Goal: Contribute content: Add original content to the website for others to see

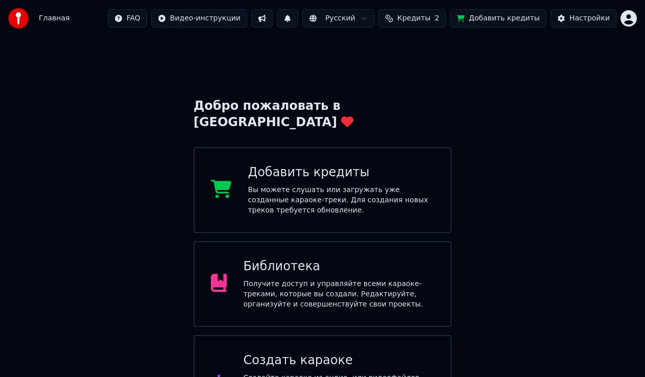
click at [245, 352] on div "Создать караоке Создайте караоке из аудио- или видеофайлов (MP3, MP4 и других),…" at bounding box center [338, 382] width 191 height 61
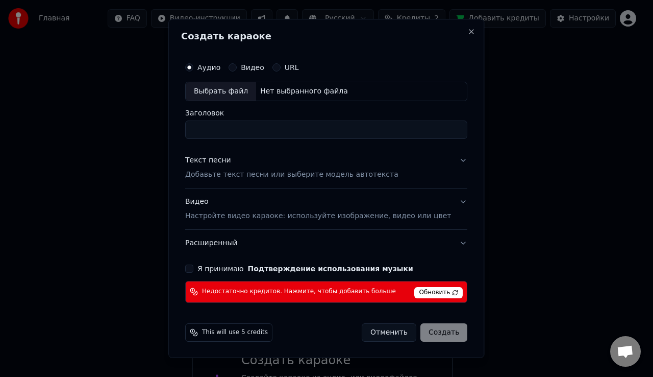
click at [421, 292] on span "Обновить" at bounding box center [439, 292] width 48 height 11
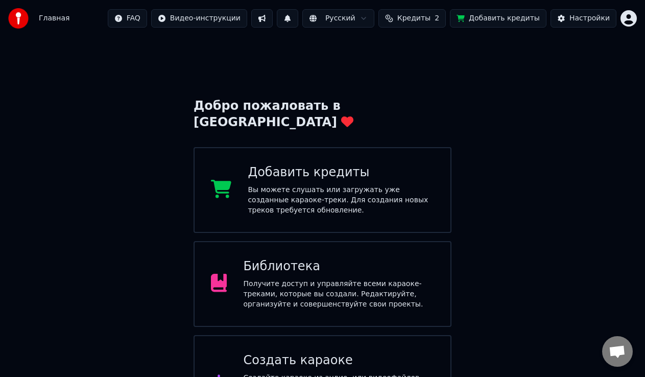
click at [280, 352] on div "Создать караоке" at bounding box center [338, 360] width 191 height 16
click at [291, 279] on div "Получите доступ и управляйте всеми караоке-треками, которые вы создали. Редакти…" at bounding box center [338, 294] width 191 height 31
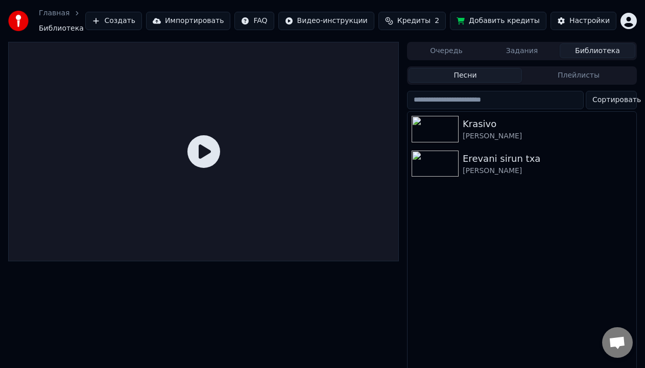
click at [506, 21] on button "Добавить кредиты" at bounding box center [498, 21] width 96 height 18
click at [478, 122] on div "Krasivo" at bounding box center [541, 124] width 159 height 14
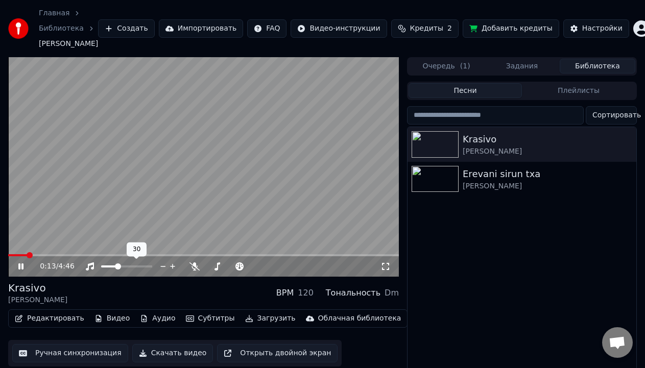
click at [116, 270] on span at bounding box center [118, 266] width 6 height 6
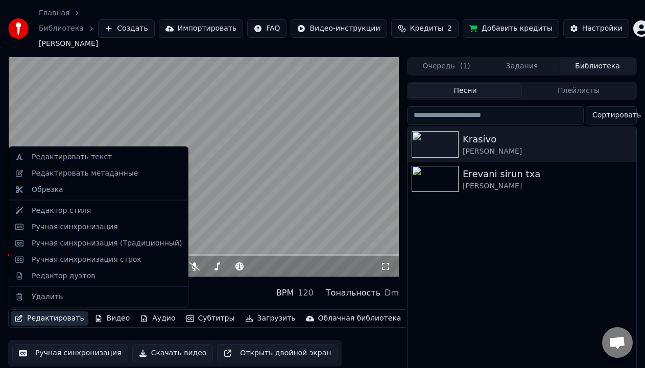
click at [69, 316] on button "Редактировать" at bounding box center [50, 318] width 78 height 14
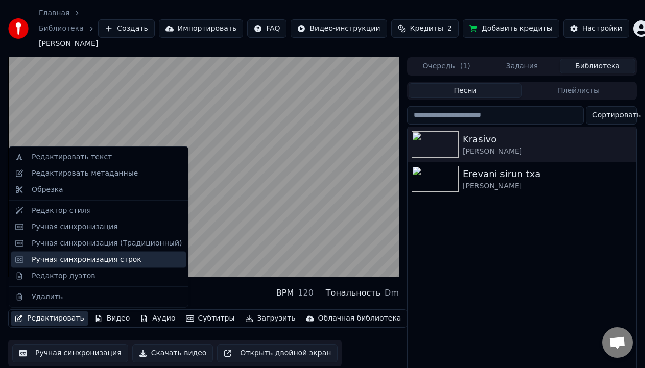
click at [67, 260] on div "Ручная синхронизация строк" at bounding box center [87, 259] width 110 height 10
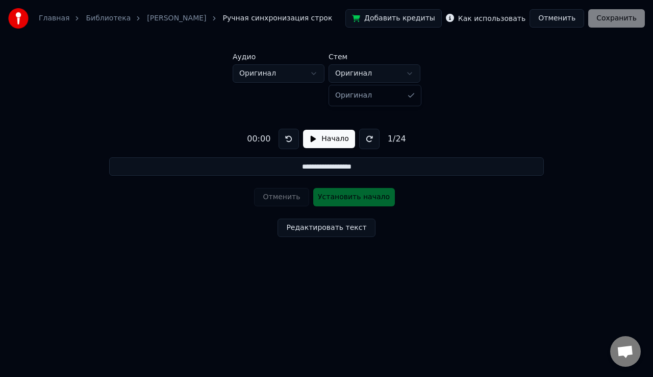
click at [410, 75] on html "**********" at bounding box center [326, 148] width 653 height 296
click at [312, 138] on button "Начало" at bounding box center [329, 139] width 52 height 18
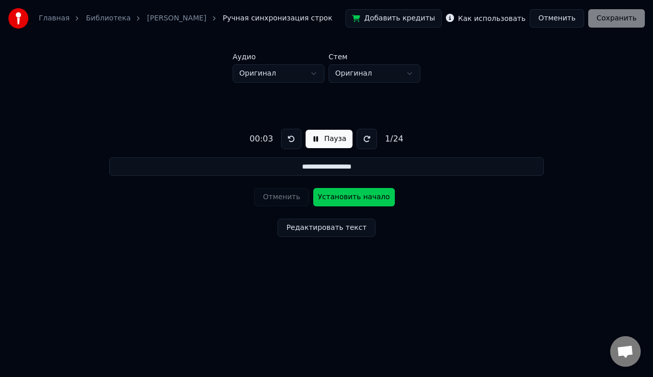
click at [321, 199] on button "Установить начало" at bounding box center [354, 197] width 82 height 18
click at [422, 290] on html "**********" at bounding box center [326, 148] width 653 height 296
click at [401, 296] on html "**********" at bounding box center [326, 148] width 653 height 296
click at [344, 196] on button "Установить конец" at bounding box center [354, 197] width 82 height 18
type input "**********"
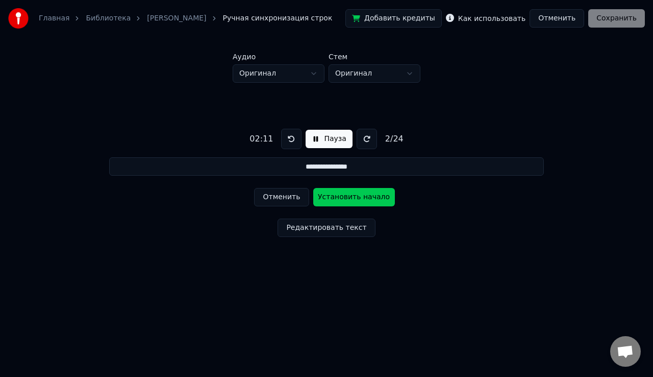
click at [331, 228] on button "Редактировать текст" at bounding box center [326, 227] width 97 height 18
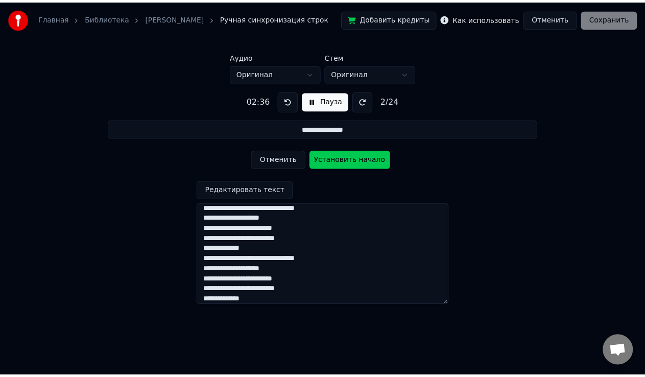
scroll to position [152, 0]
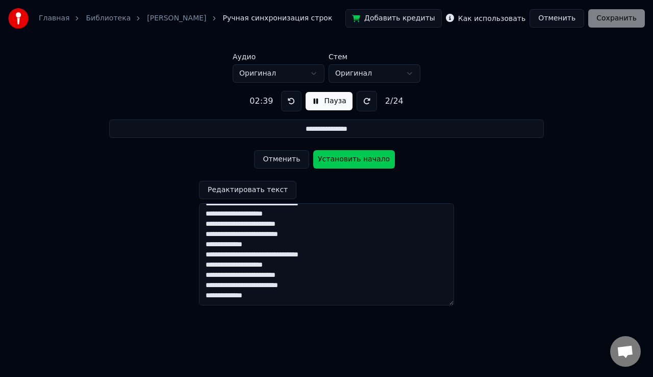
click at [502, 24] on div "Как использовать" at bounding box center [486, 18] width 80 height 12
click at [496, 22] on label "Как использовать" at bounding box center [491, 18] width 67 height 7
click at [324, 101] on button "Пауза" at bounding box center [329, 101] width 46 height 18
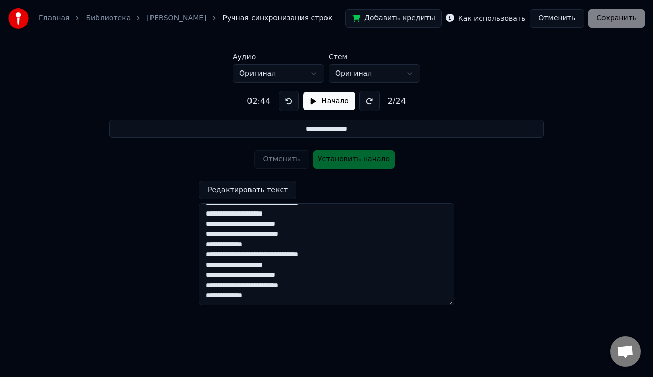
click at [474, 241] on div "**********" at bounding box center [326, 194] width 621 height 223
click at [308, 184] on div "**********" at bounding box center [326, 243] width 255 height 125
click at [251, 194] on button "Редактировать текст" at bounding box center [247, 190] width 97 height 18
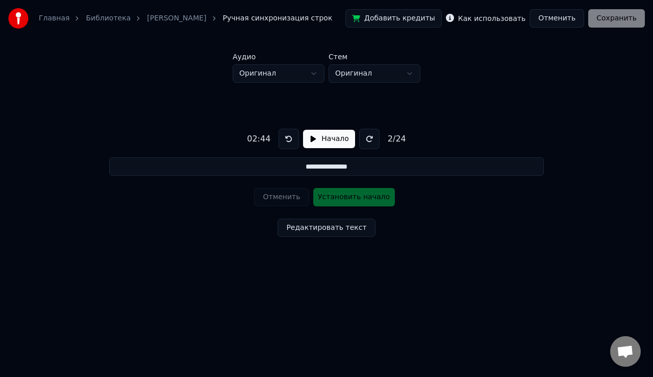
click at [329, 196] on div "Отменить Установить начало" at bounding box center [326, 197] width 144 height 27
click at [322, 167] on input "**********" at bounding box center [326, 166] width 434 height 18
click at [355, 167] on input "**********" at bounding box center [326, 166] width 434 height 18
click at [414, 258] on div "**********" at bounding box center [326, 181] width 621 height 197
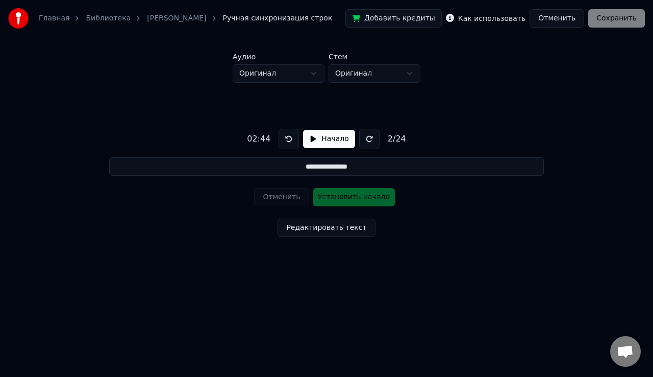
click at [598, 13] on div "Добавить кредиты Как использовать Отменить Сохранить" at bounding box center [496, 18] width 300 height 18
click at [606, 17] on div "Добавить кредиты Как использовать Отменить Сохранить" at bounding box center [496, 18] width 300 height 18
click at [484, 20] on label "Как использовать" at bounding box center [491, 18] width 67 height 7
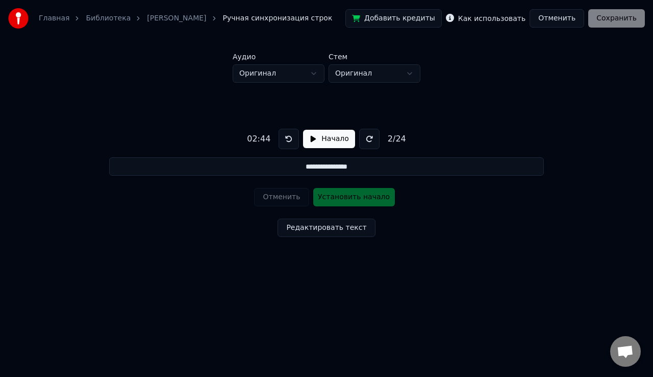
click at [423, 21] on button "Добавить кредиты" at bounding box center [394, 18] width 96 height 18
click at [558, 15] on button "Отменить" at bounding box center [557, 18] width 55 height 18
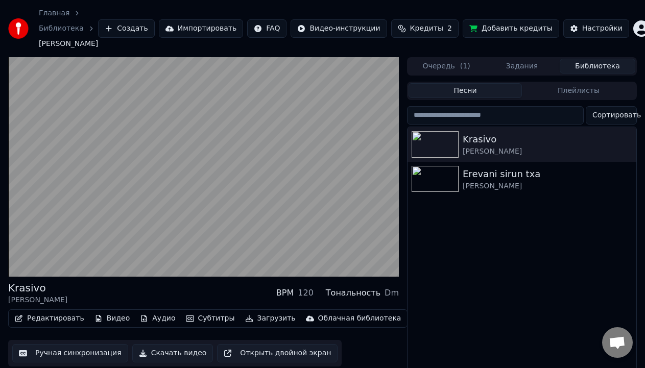
click at [197, 322] on button "Субтитры" at bounding box center [210, 318] width 57 height 14
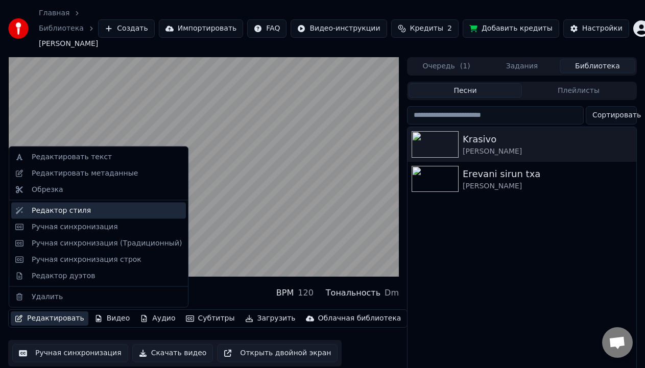
click at [44, 216] on div "Редактор стиля" at bounding box center [98, 210] width 175 height 16
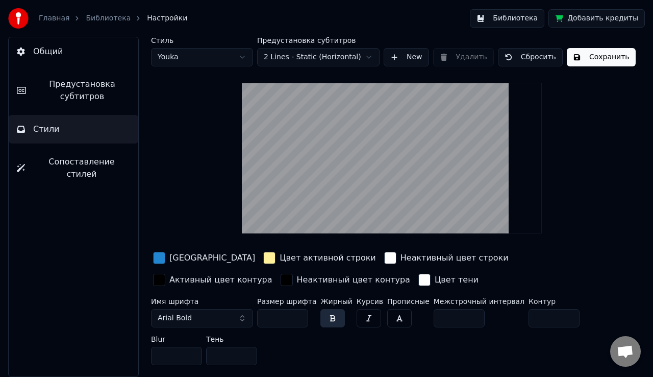
click at [279, 319] on input "**" at bounding box center [282, 318] width 51 height 18
click at [297, 313] on input "**" at bounding box center [282, 318] width 51 height 18
click at [297, 313] on input "***" at bounding box center [282, 318] width 51 height 18
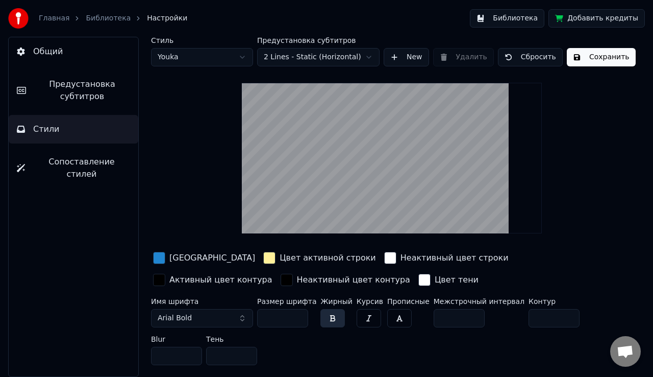
click at [297, 313] on input "***" at bounding box center [282, 318] width 51 height 18
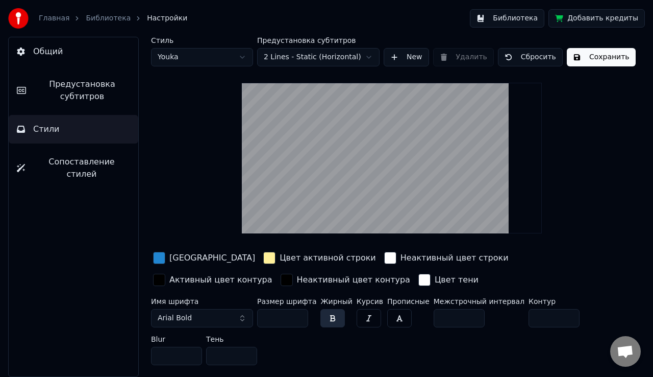
click at [297, 313] on input "***" at bounding box center [282, 318] width 51 height 18
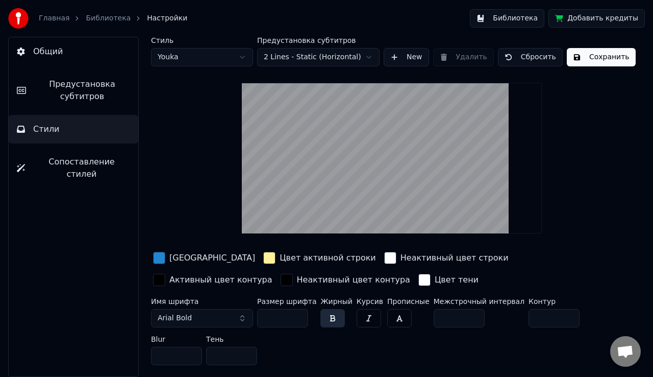
click at [297, 313] on input "***" at bounding box center [282, 318] width 51 height 18
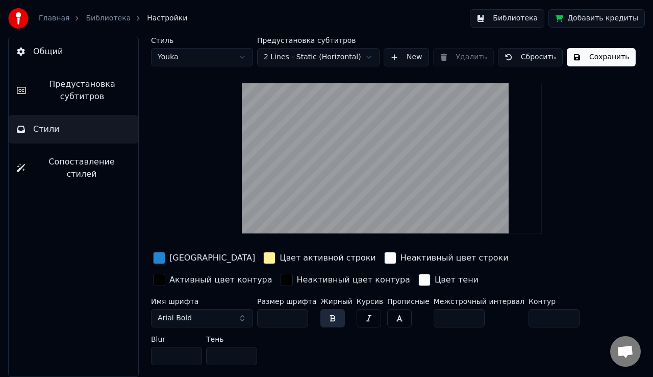
click at [297, 313] on input "***" at bounding box center [282, 318] width 51 height 18
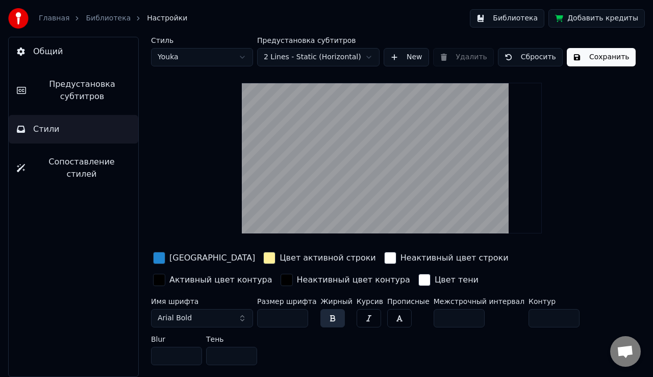
click at [297, 313] on input "***" at bounding box center [282, 318] width 51 height 18
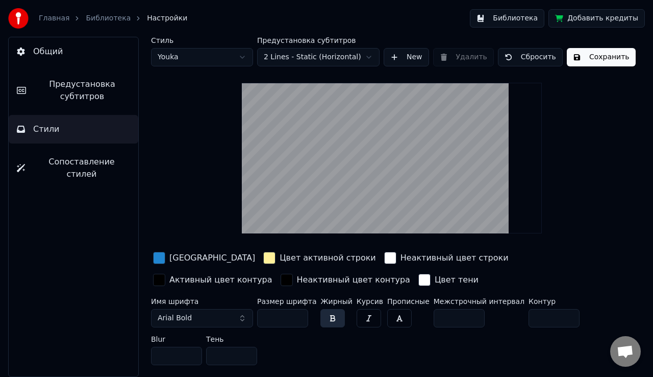
click at [297, 313] on input "***" at bounding box center [282, 318] width 51 height 18
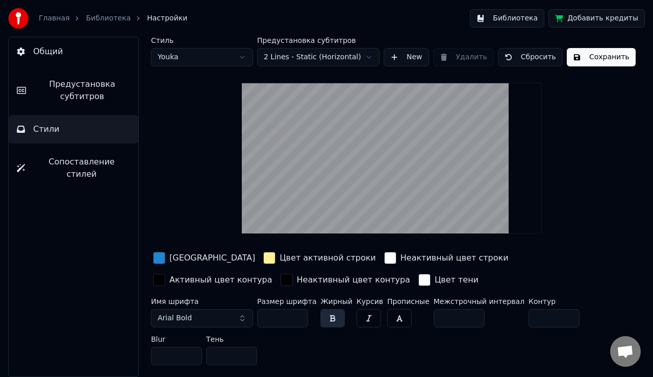
click at [297, 313] on input "***" at bounding box center [282, 318] width 51 height 18
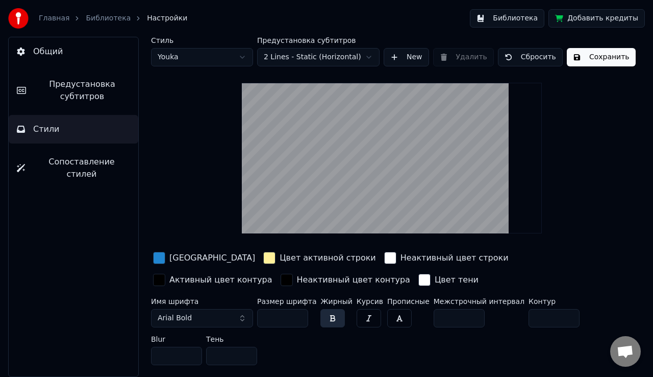
click at [297, 313] on input "***" at bounding box center [282, 318] width 51 height 18
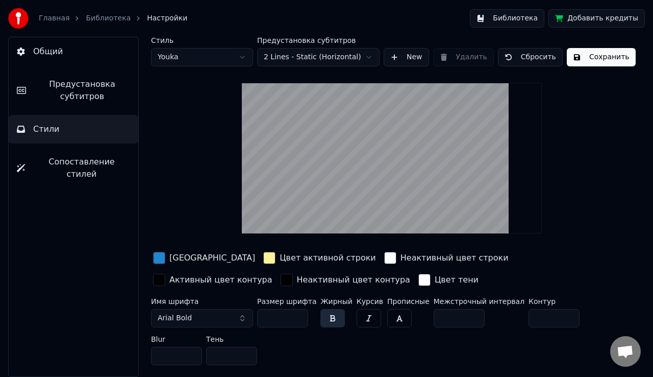
click at [297, 313] on input "***" at bounding box center [282, 318] width 51 height 18
type input "***"
click at [297, 313] on input "***" at bounding box center [282, 318] width 51 height 18
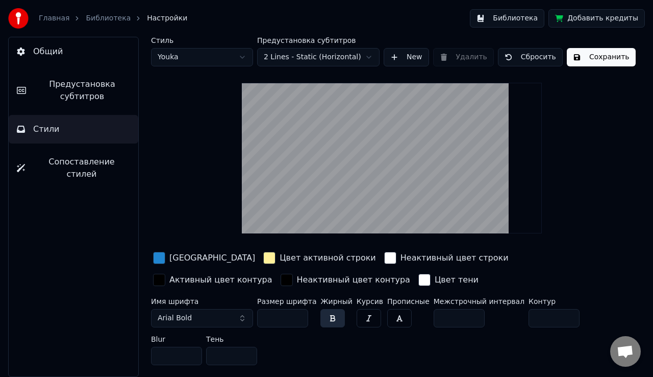
click at [578, 59] on button "Сохранить" at bounding box center [601, 57] width 69 height 18
click at [508, 20] on button "Библиотека" at bounding box center [507, 18] width 75 height 18
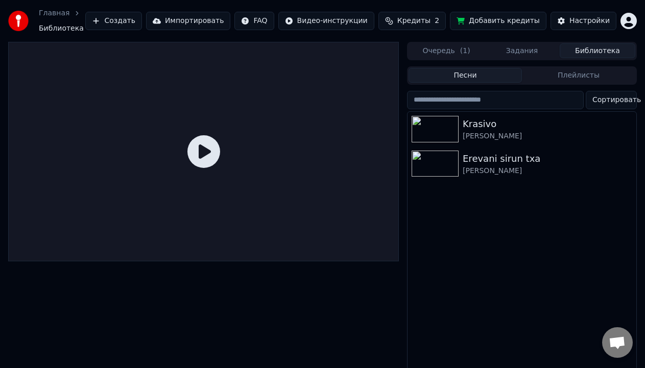
click at [202, 150] on icon at bounding box center [203, 151] width 33 height 33
click at [481, 126] on div "Krasivo" at bounding box center [541, 124] width 159 height 14
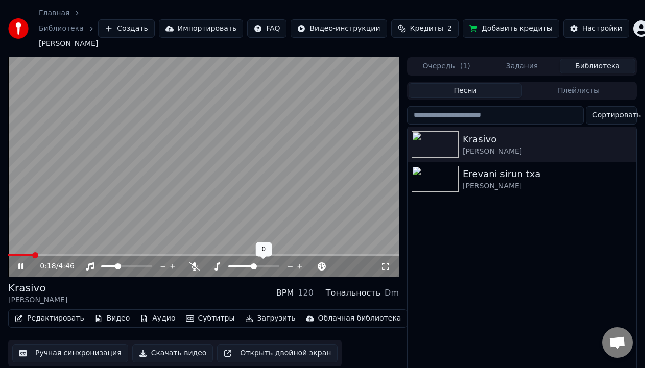
click at [253, 268] on span at bounding box center [254, 266] width 6 height 6
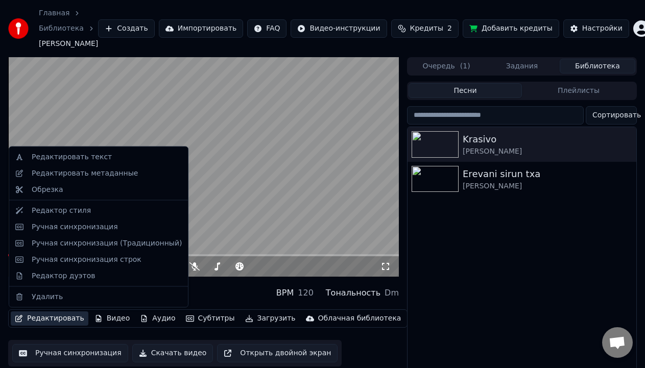
click at [71, 322] on button "Редактировать" at bounding box center [50, 318] width 78 height 14
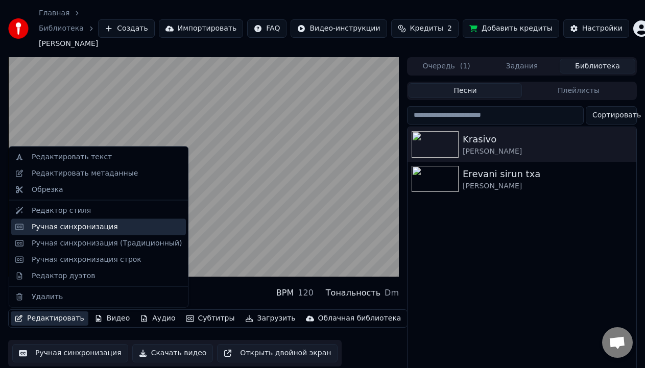
click at [61, 230] on div "Ручная синхронизация" at bounding box center [75, 227] width 86 height 10
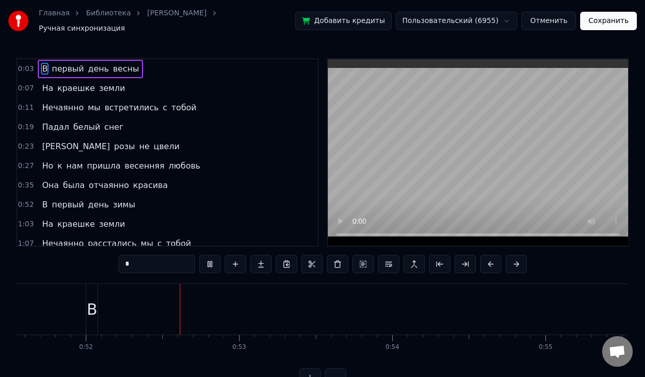
scroll to position [0, 7916]
drag, startPoint x: 177, startPoint y: 307, endPoint x: 228, endPoint y: 304, distance: 51.6
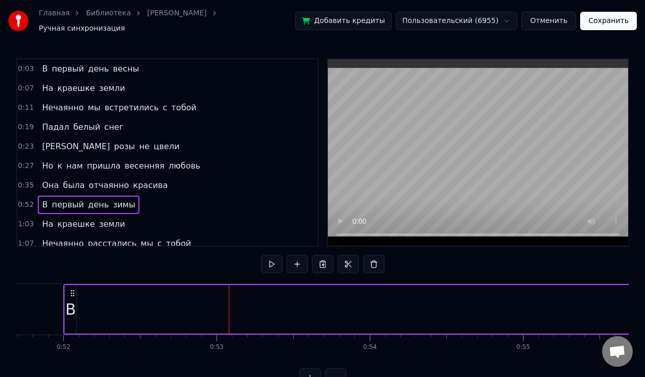
click at [67, 302] on div "В" at bounding box center [70, 309] width 11 height 23
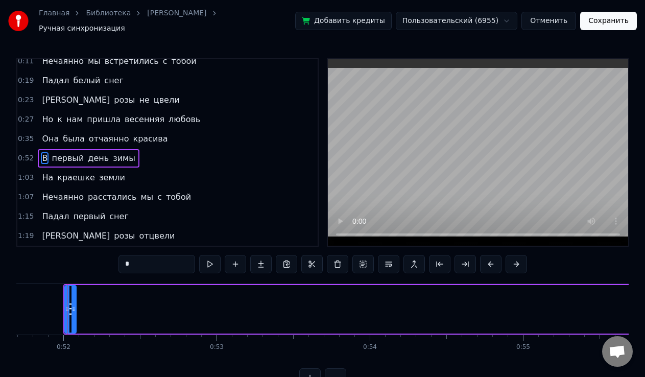
scroll to position [0, 7915]
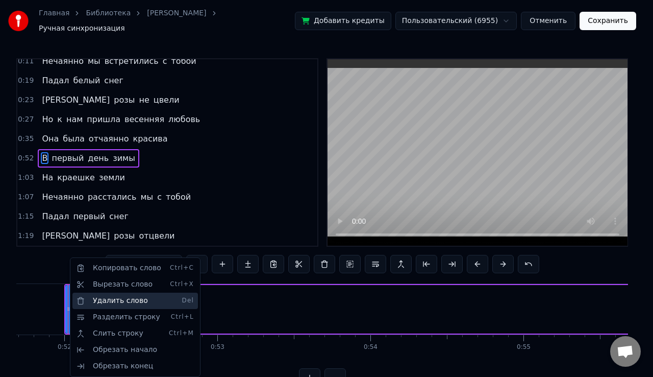
click at [99, 298] on div "Удалить слово Del" at bounding box center [135, 300] width 126 height 16
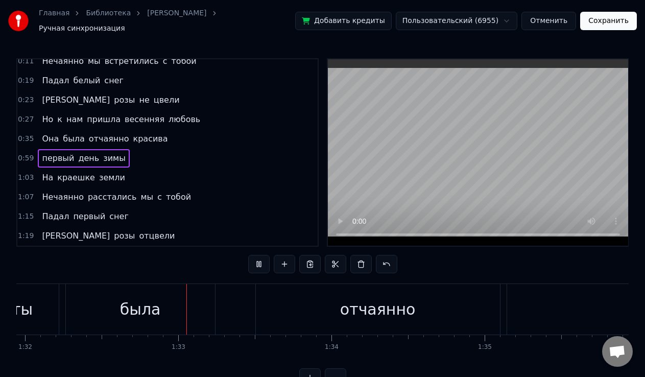
scroll to position [0, 14102]
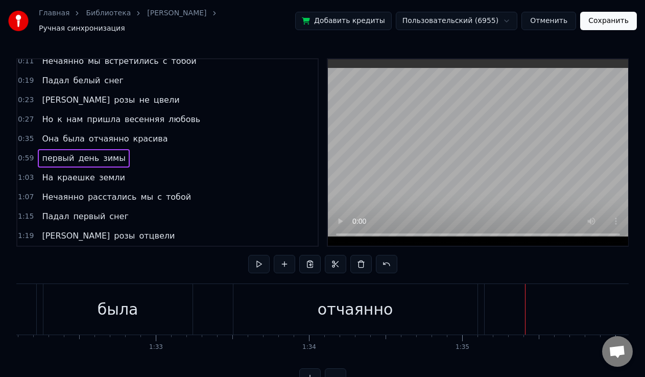
click at [347, 307] on div "отчаянно" at bounding box center [356, 309] width 76 height 23
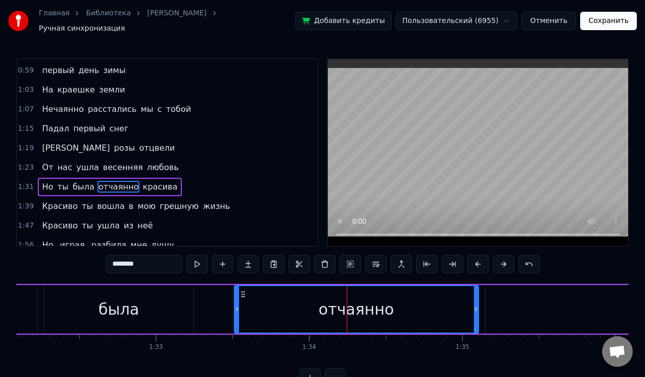
scroll to position [168, 0]
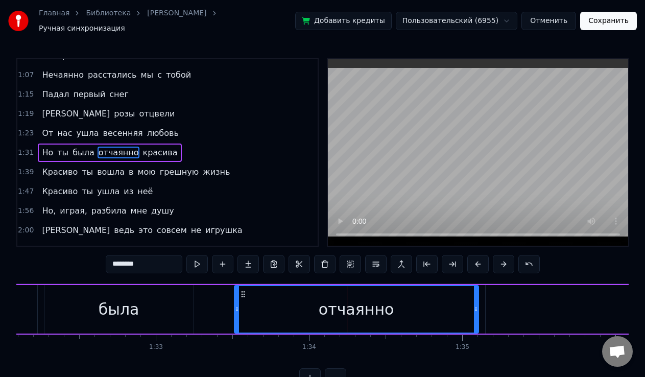
click at [466, 194] on video at bounding box center [478, 152] width 300 height 186
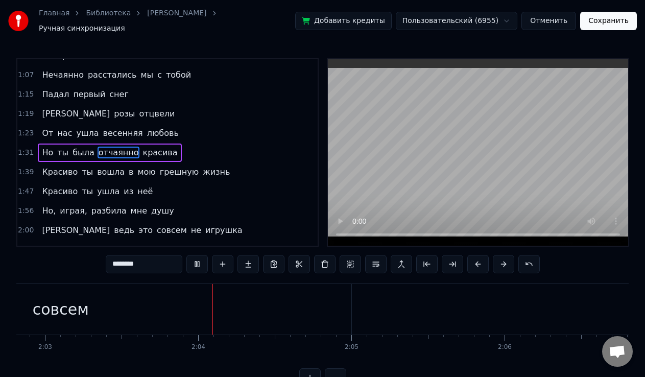
scroll to position [0, 18860]
drag, startPoint x: 252, startPoint y: 304, endPoint x: 324, endPoint y: 304, distance: 71.5
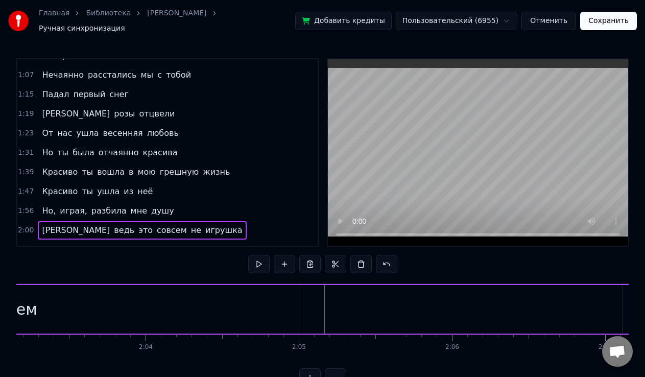
click at [324, 304] on div at bounding box center [324, 309] width 1 height 51
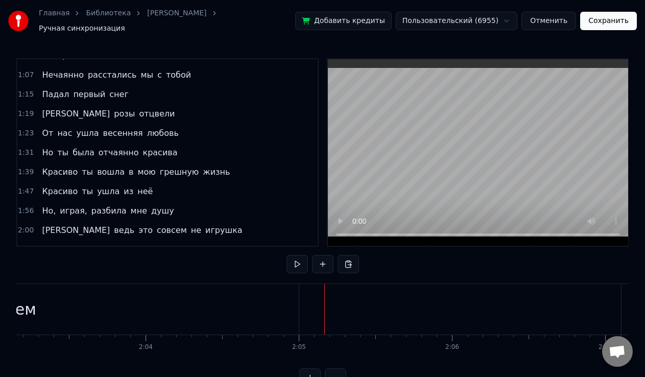
drag, startPoint x: 324, startPoint y: 287, endPoint x: 305, endPoint y: 292, distance: 19.4
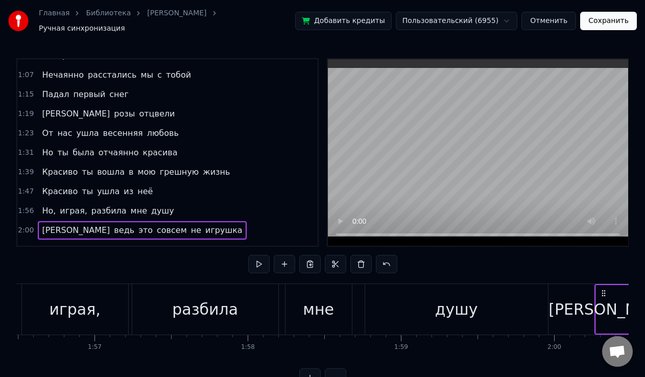
scroll to position [0, 17723]
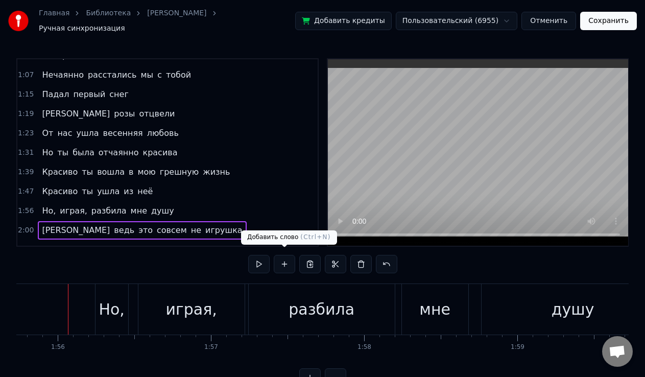
click at [281, 259] on button at bounding box center [284, 264] width 21 height 18
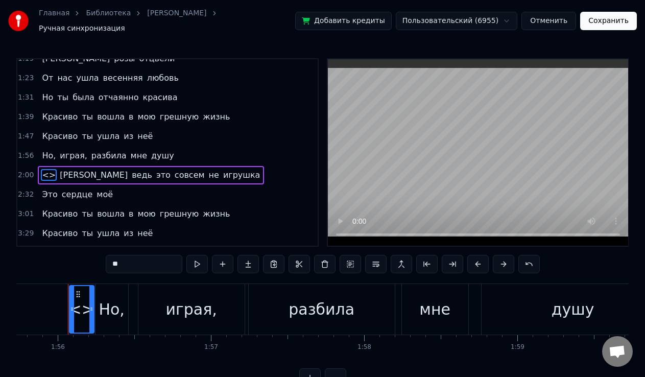
scroll to position [246, 0]
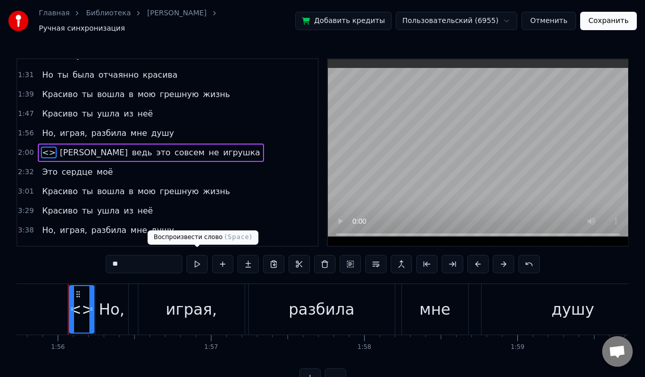
click at [199, 258] on button at bounding box center [196, 264] width 21 height 18
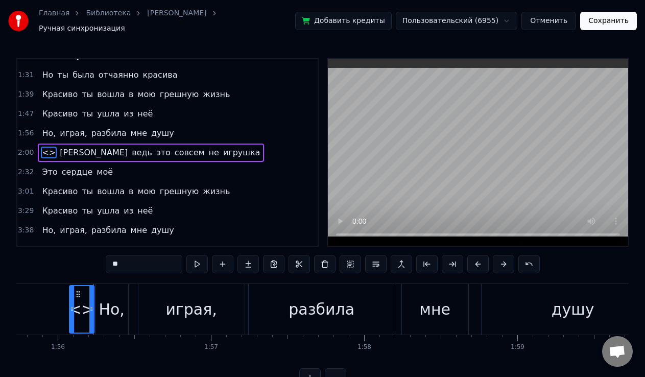
click at [199, 258] on button at bounding box center [196, 264] width 21 height 18
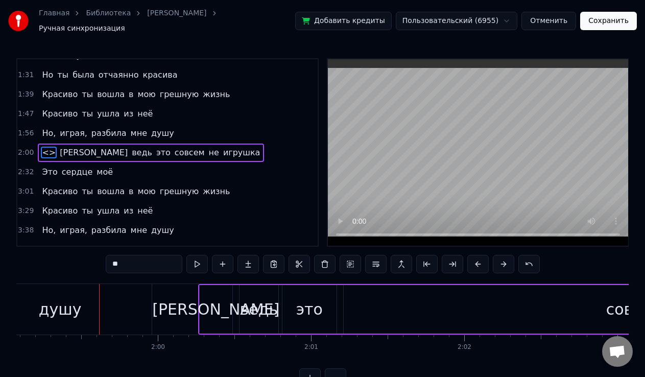
scroll to position [0, 18236]
click at [43, 166] on span "Это" at bounding box center [49, 172] width 17 height 12
type input "***"
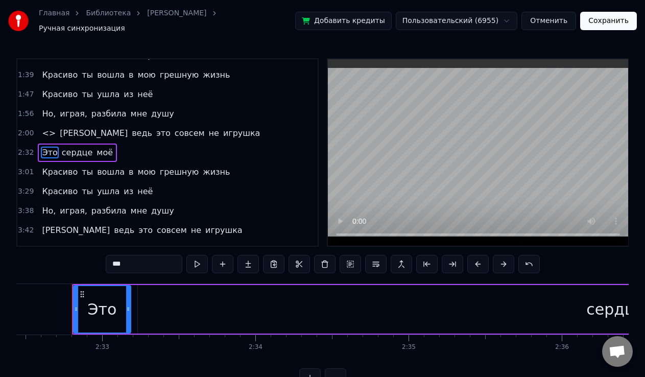
scroll to position [0, 23349]
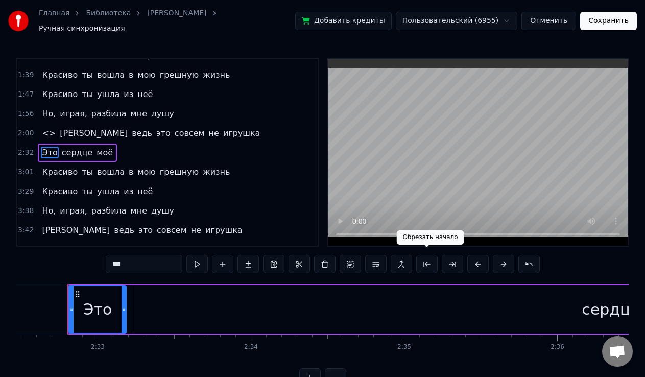
click at [428, 264] on button at bounding box center [426, 264] width 21 height 18
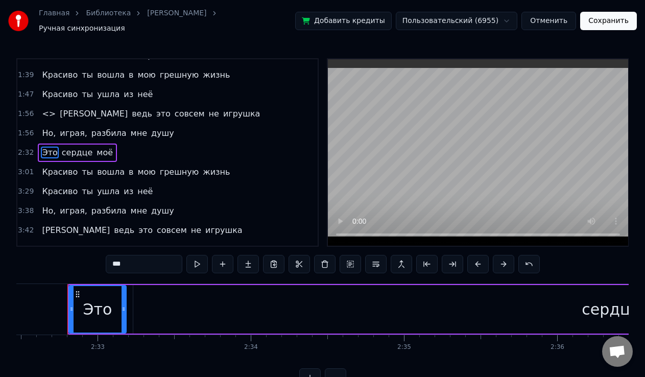
click at [428, 264] on button at bounding box center [426, 264] width 21 height 18
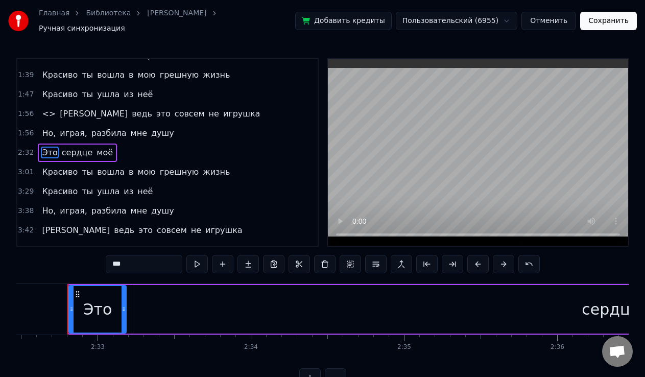
click at [428, 264] on button at bounding box center [426, 264] width 21 height 18
click at [474, 258] on button at bounding box center [477, 264] width 21 height 18
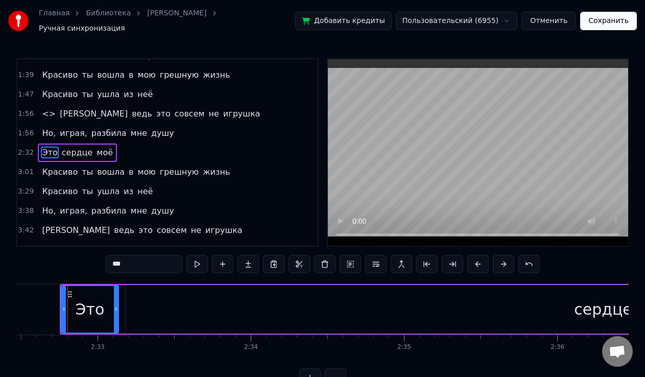
click at [474, 258] on button at bounding box center [477, 264] width 21 height 18
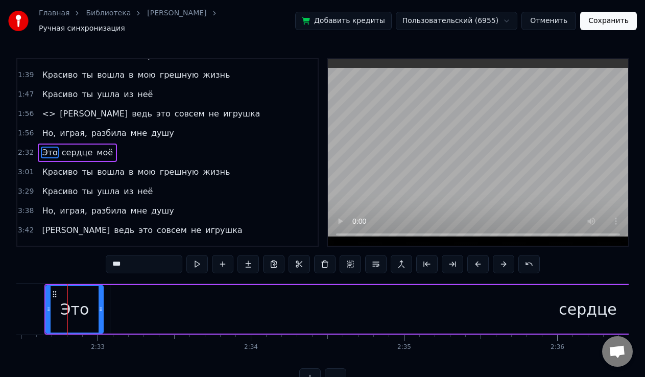
click at [474, 258] on button at bounding box center [477, 264] width 21 height 18
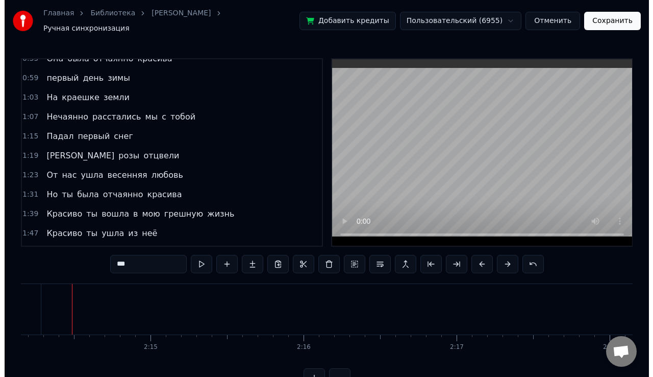
scroll to position [279, 0]
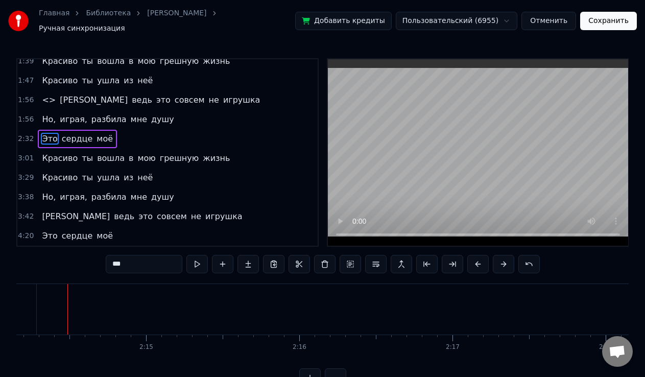
click at [605, 21] on button "Сохранить" at bounding box center [608, 21] width 57 height 18
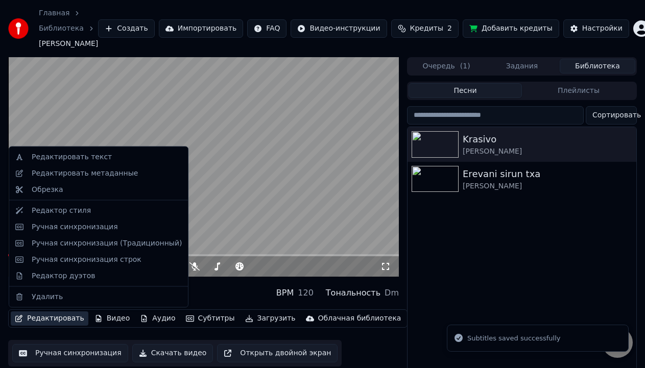
click at [53, 323] on button "Редактировать" at bounding box center [50, 318] width 78 height 14
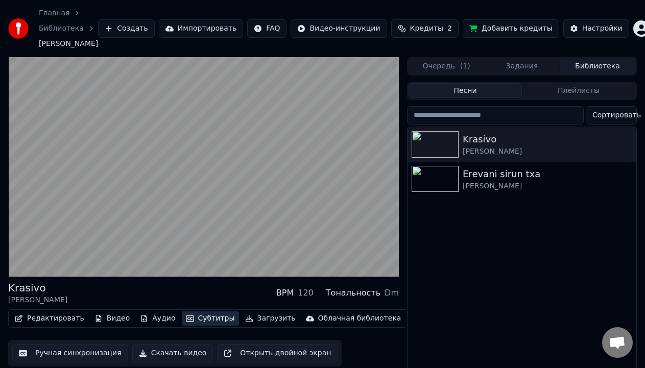
click at [186, 320] on button "Субтитры" at bounding box center [210, 318] width 57 height 14
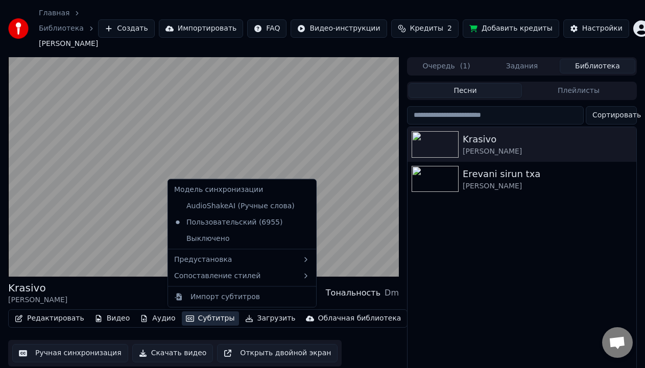
click at [186, 320] on button "Субтитры" at bounding box center [210, 318] width 57 height 14
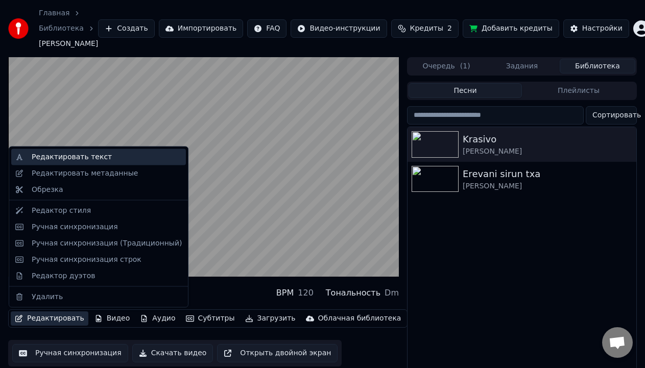
click at [67, 158] on div "Редактировать текст" at bounding box center [72, 157] width 80 height 10
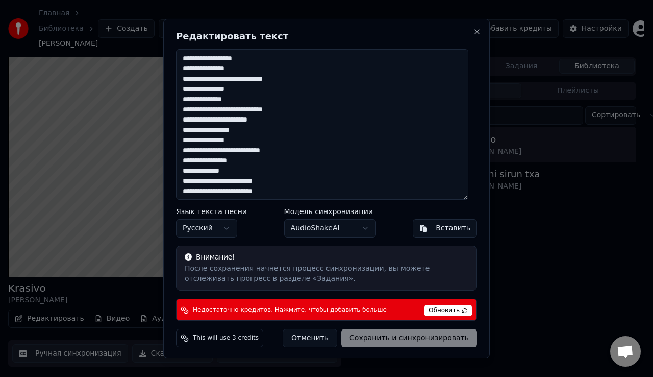
click at [403, 338] on div "Отменить Сохранить и синхронизировать" at bounding box center [380, 338] width 194 height 18
click at [473, 29] on button "Close" at bounding box center [477, 32] width 8 height 8
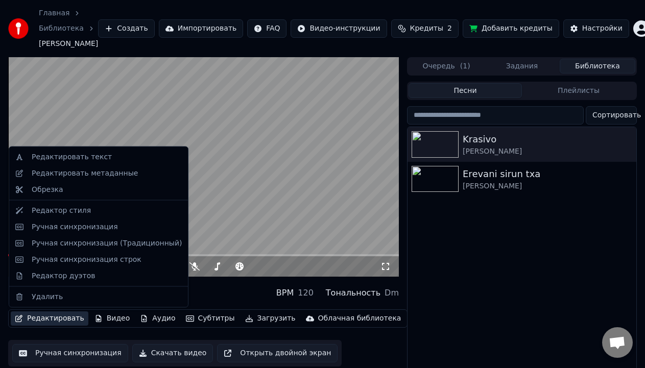
click at [44, 319] on button "Редактировать" at bounding box center [50, 318] width 78 height 14
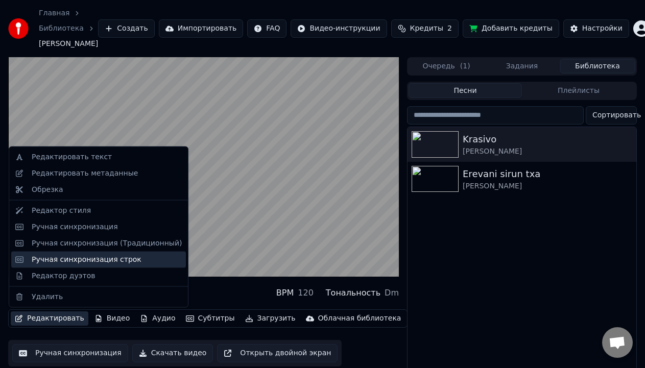
click at [56, 261] on div "Ручная синхронизация строк" at bounding box center [87, 259] width 110 height 10
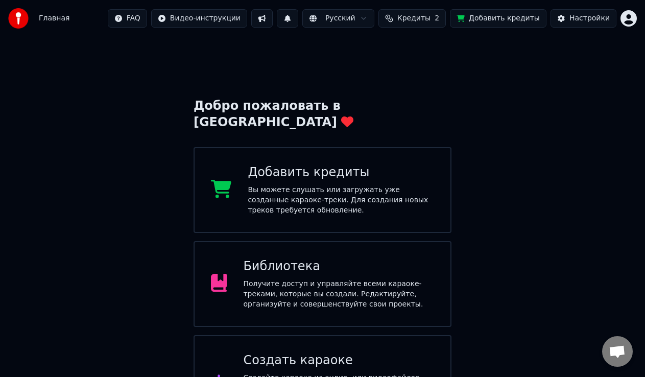
click at [324, 260] on div "Библиотека Получите доступ и управляйте всеми караоке-треками, которые вы созда…" at bounding box center [338, 283] width 191 height 51
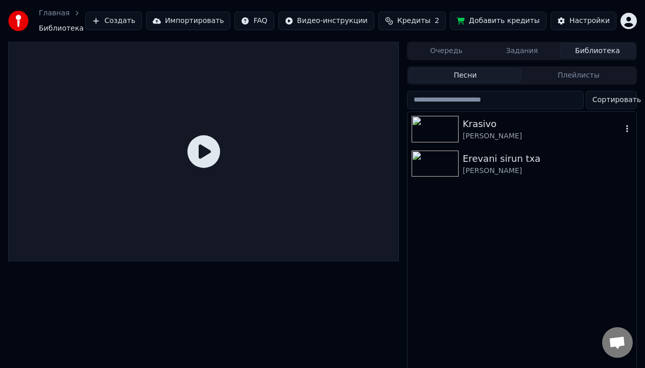
click at [475, 131] on div "Krasivo" at bounding box center [541, 124] width 159 height 14
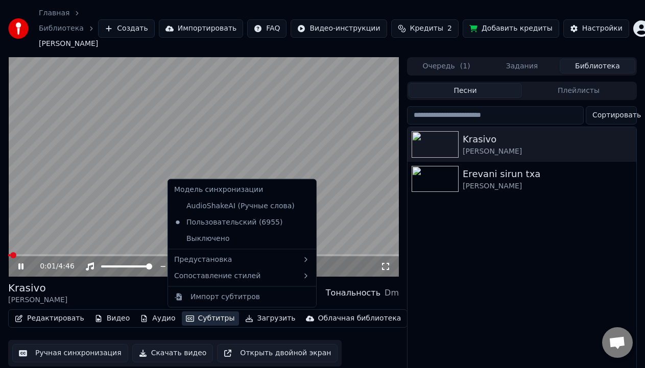
click at [184, 321] on button "Субтитры" at bounding box center [210, 318] width 57 height 14
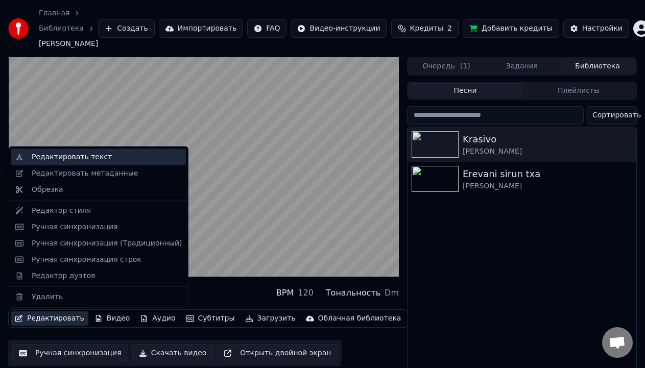
click at [73, 158] on div "Редактировать текст" at bounding box center [72, 157] width 80 height 10
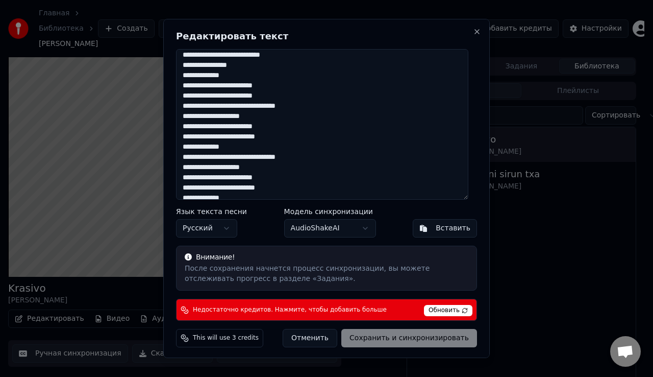
scroll to position [104, 0]
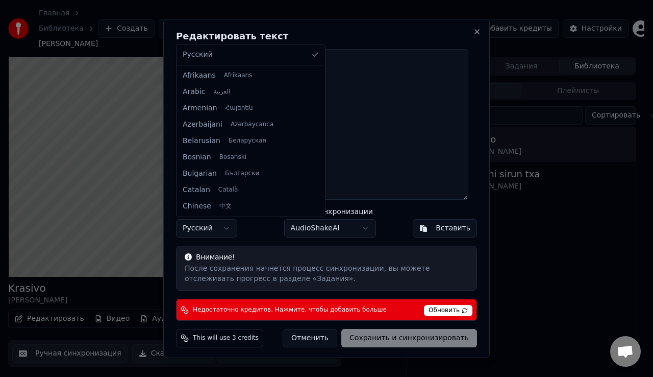
click at [227, 228] on body "Главная Библиотека Krasivo • Valeri Meladze Создать Импортировать FAQ Видео-инс…" at bounding box center [322, 188] width 645 height 377
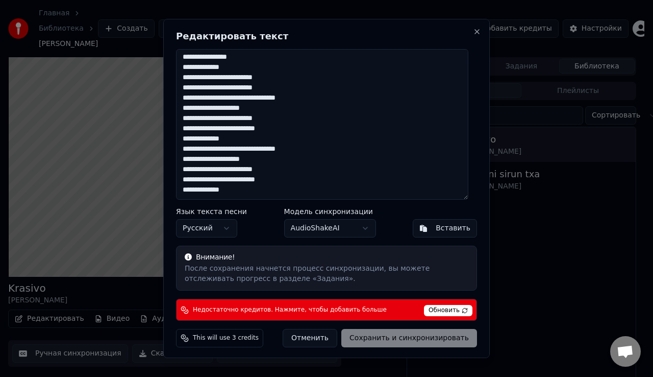
click at [227, 228] on body "Главная Библиотека Krasivo • Valeri Meladze Создать Импортировать FAQ Видео-инс…" at bounding box center [322, 188] width 645 height 377
click at [342, 269] on div "После сохранения начнется процесс синхронизации, вы можете отслеживать прогресс…" at bounding box center [327, 273] width 284 height 20
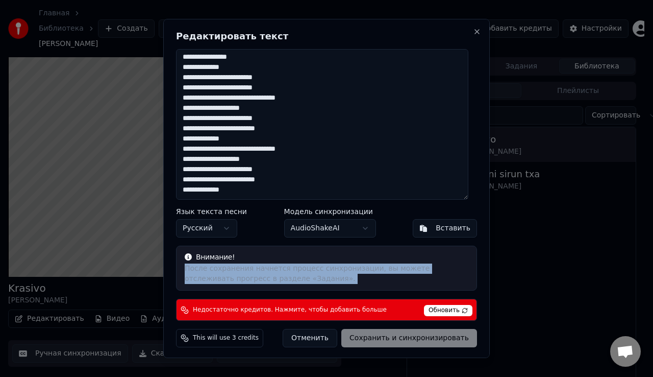
click at [342, 269] on div "После сохранения начнется процесс синхронизации, вы можете отслеживать прогресс…" at bounding box center [327, 273] width 284 height 20
click at [473, 33] on button "Close" at bounding box center [477, 32] width 8 height 8
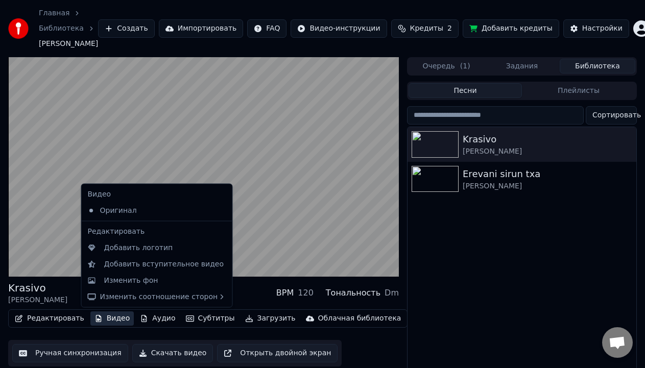
click at [105, 318] on button "Видео" at bounding box center [112, 318] width 44 height 14
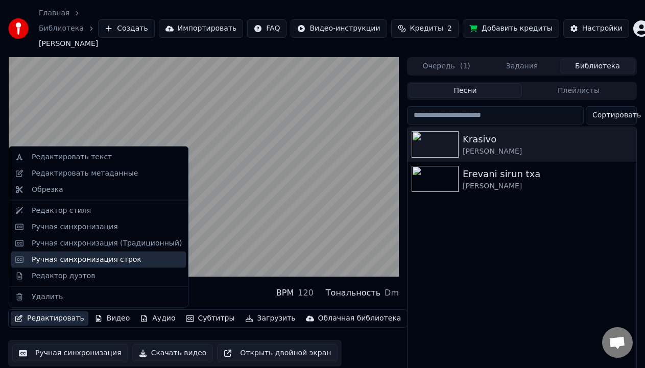
click at [70, 262] on div "Ручная синхронизация строк" at bounding box center [87, 259] width 110 height 10
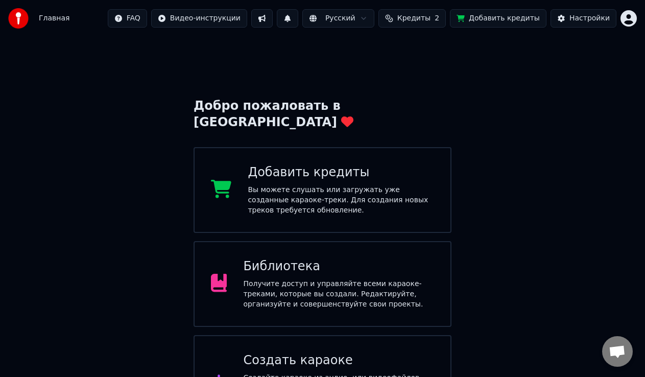
click at [290, 261] on div "Библиотека Получите доступ и управляйте всеми караоке-треками, которые вы созда…" at bounding box center [338, 283] width 191 height 51
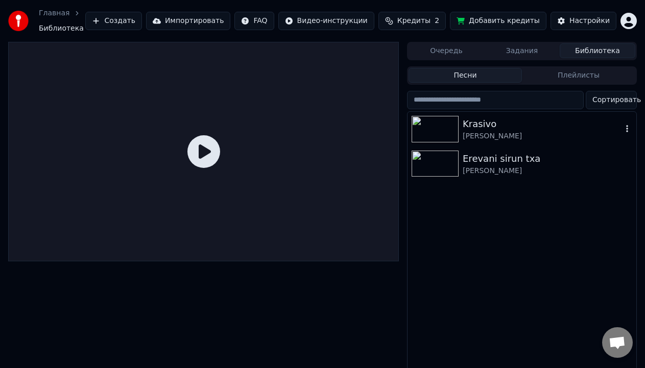
click at [491, 126] on div "Krasivo" at bounding box center [541, 124] width 159 height 14
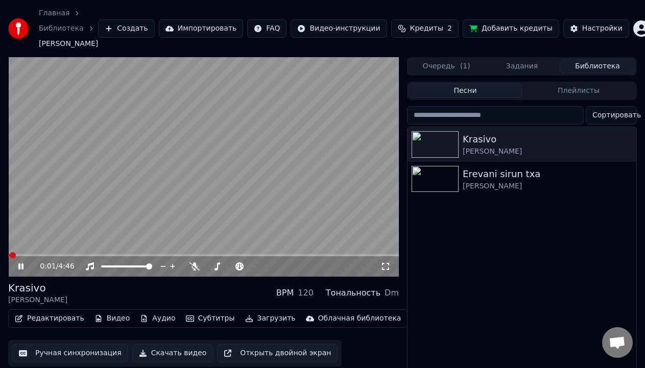
click at [35, 319] on button "Редактировать" at bounding box center [50, 318] width 78 height 14
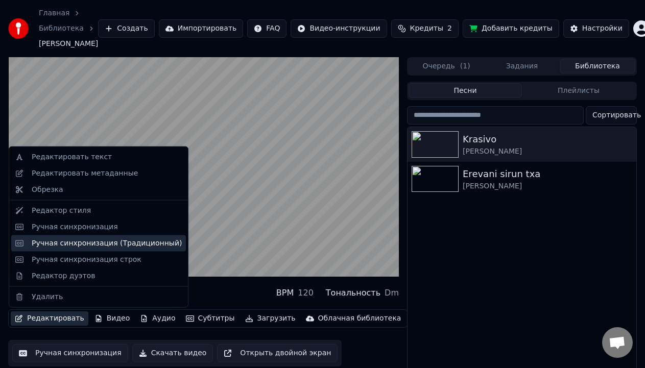
click at [48, 246] on div "Ручная синхронизация (Традиционный)" at bounding box center [107, 243] width 150 height 10
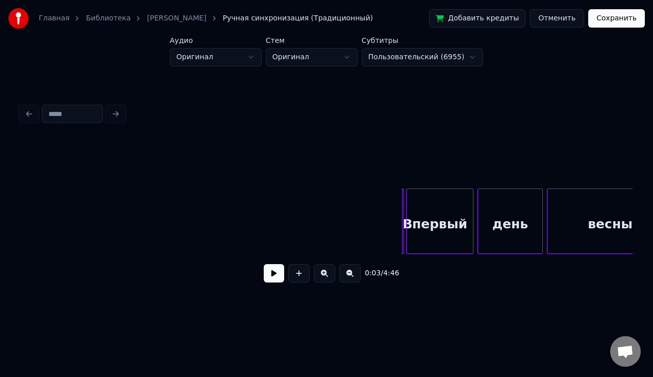
click at [277, 280] on button at bounding box center [274, 273] width 20 height 18
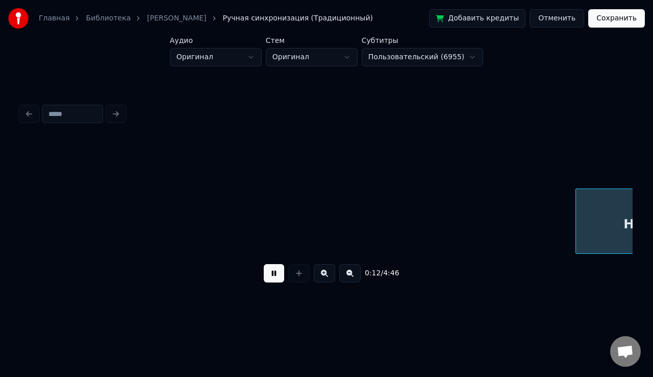
scroll to position [0, 1227]
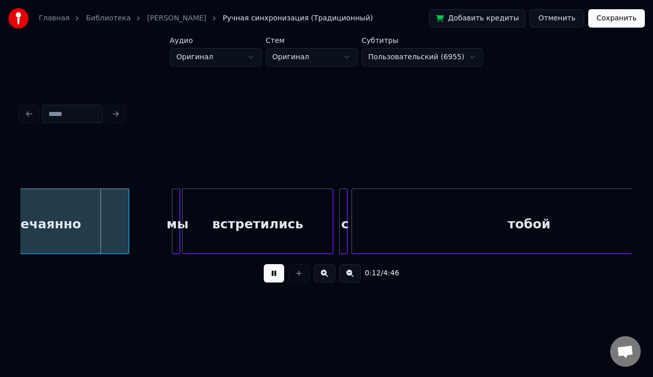
click at [323, 275] on button at bounding box center [324, 273] width 21 height 18
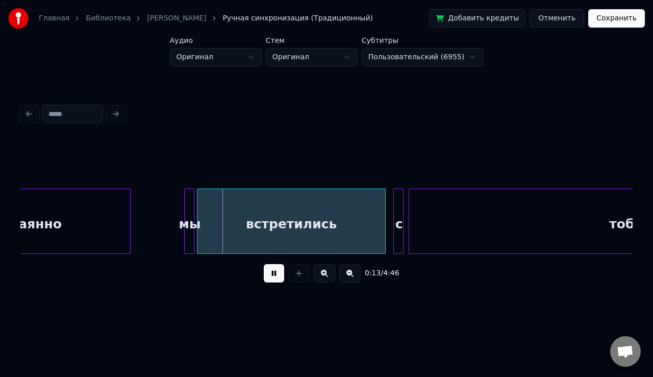
click at [323, 275] on button at bounding box center [324, 273] width 21 height 18
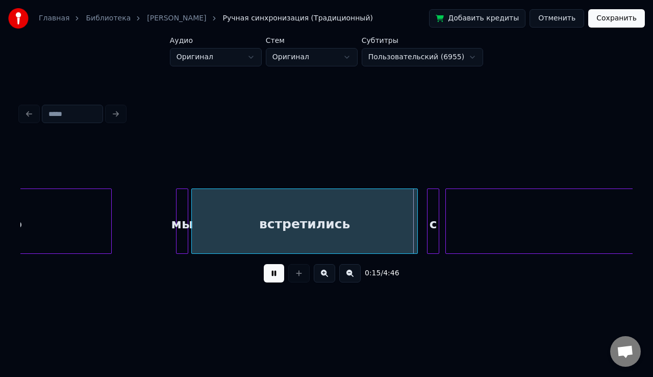
click at [347, 277] on button at bounding box center [349, 273] width 21 height 18
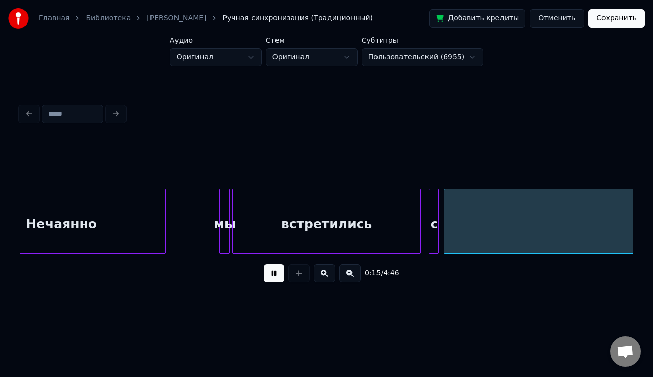
click at [347, 277] on button at bounding box center [349, 273] width 21 height 18
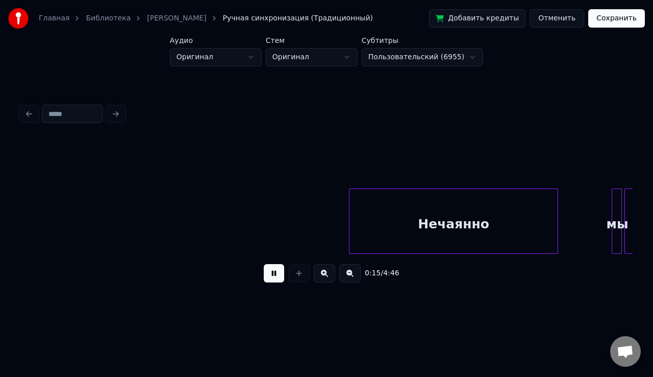
click at [347, 277] on button at bounding box center [349, 273] width 21 height 18
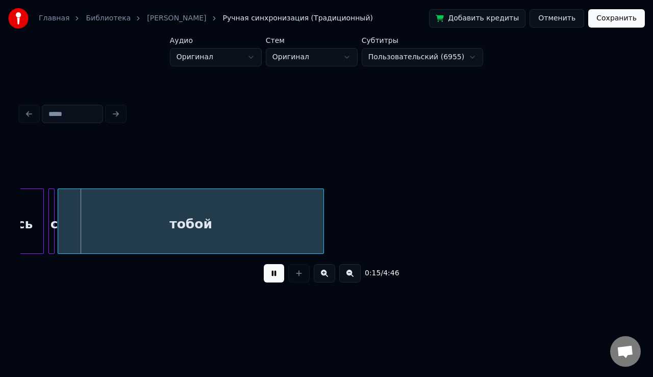
scroll to position [0, 334]
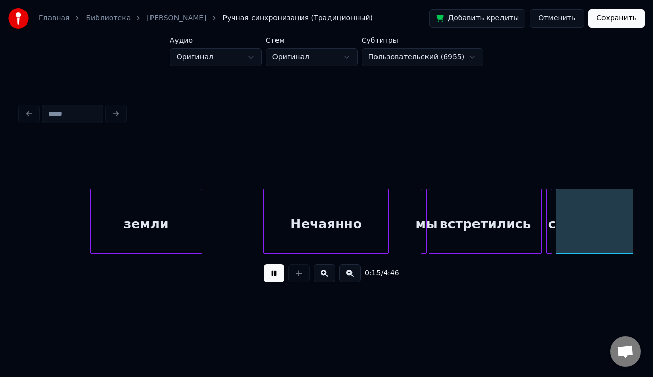
click at [347, 277] on button at bounding box center [349, 273] width 21 height 18
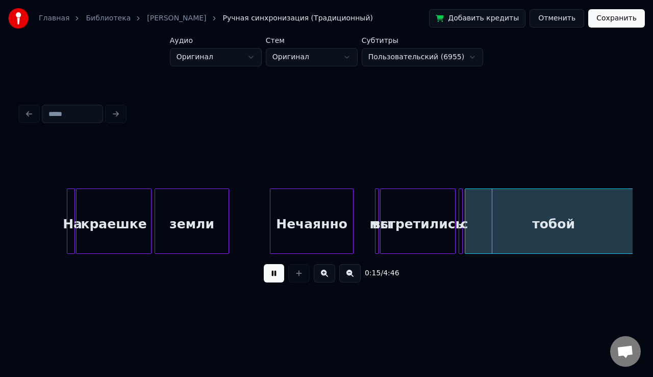
click at [347, 277] on button at bounding box center [349, 273] width 21 height 18
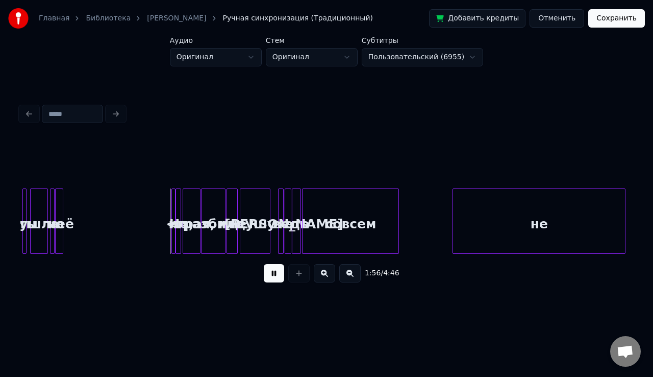
scroll to position [0, 2832]
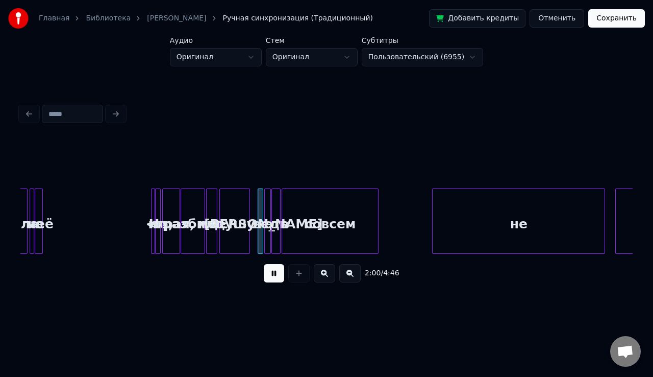
click at [321, 279] on button at bounding box center [324, 273] width 21 height 18
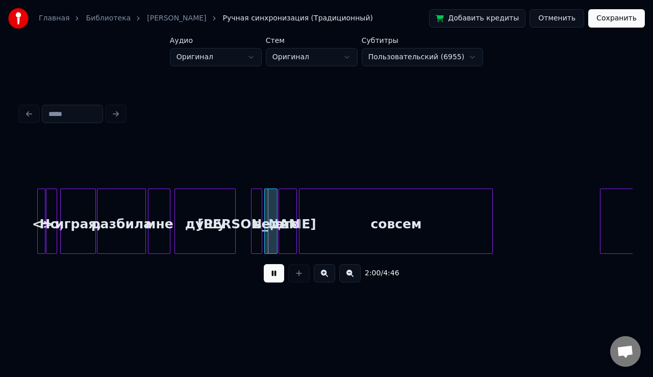
click at [321, 279] on button at bounding box center [324, 273] width 21 height 18
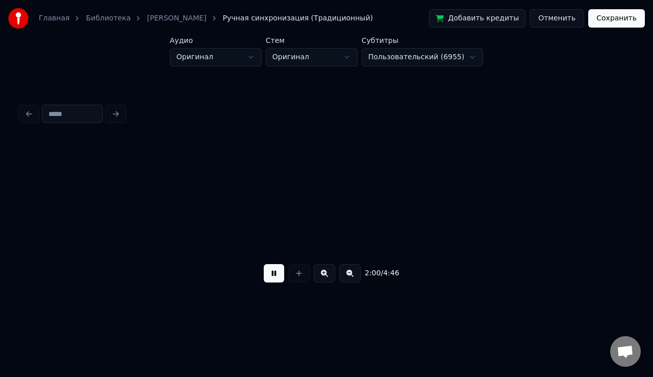
scroll to position [0, 8990]
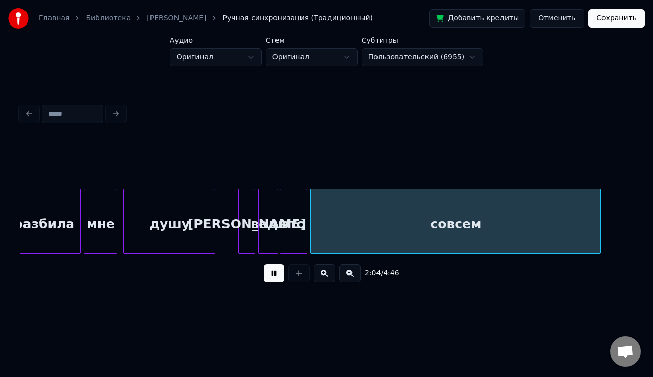
click at [275, 280] on button at bounding box center [274, 273] width 20 height 18
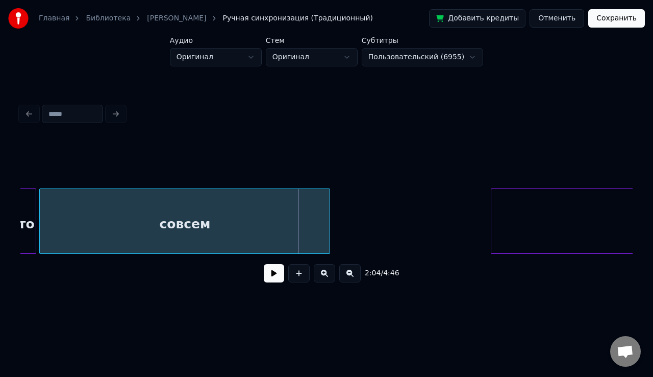
scroll to position [0, 9263]
click at [255, 219] on div "совсем" at bounding box center [183, 223] width 290 height 69
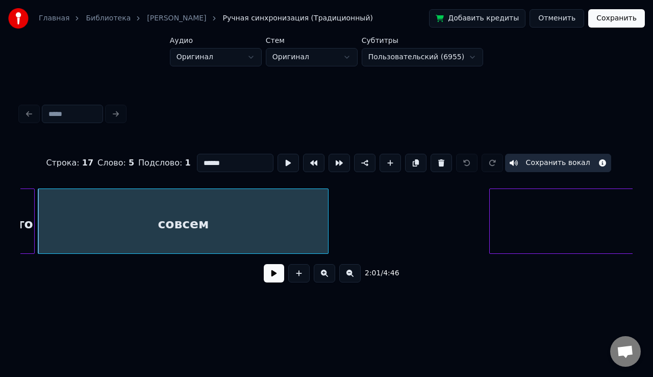
click at [346, 279] on button at bounding box center [349, 273] width 21 height 18
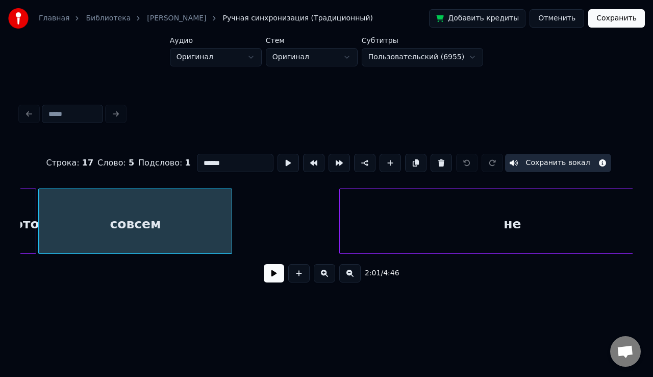
click at [346, 279] on button at bounding box center [349, 273] width 21 height 18
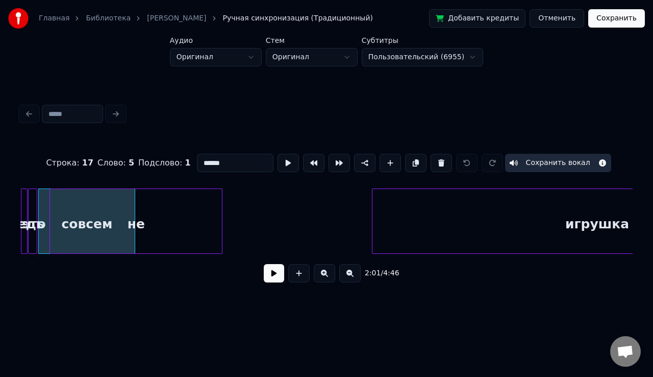
click at [139, 229] on div "не" at bounding box center [136, 223] width 172 height 69
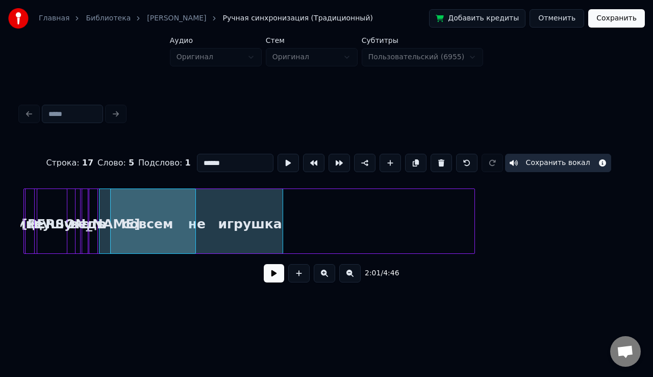
scroll to position [0, 3008]
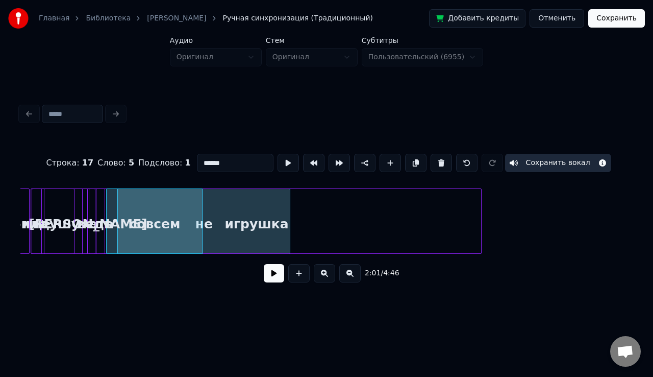
click at [194, 221] on div "не игрушка совсем это А ведь душу мне разбила" at bounding box center [663, 220] width 7301 height 65
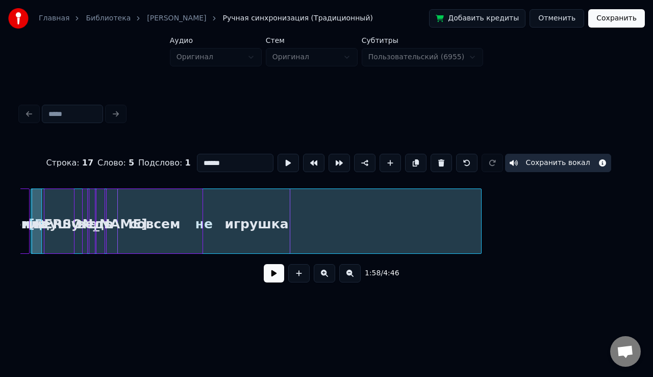
click at [100, 210] on div "ведь" at bounding box center [94, 223] width 10 height 69
type input "****"
click at [271, 271] on button at bounding box center [274, 273] width 20 height 18
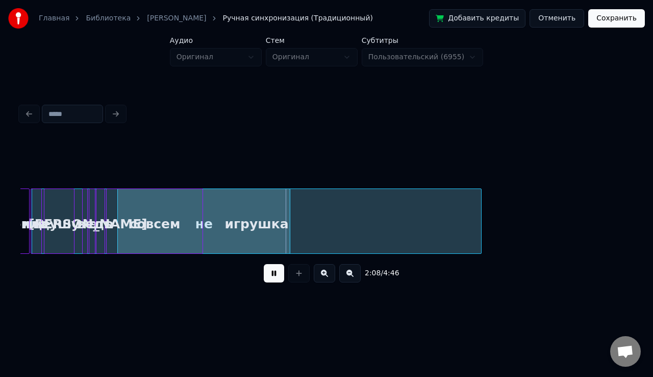
click at [275, 275] on button at bounding box center [274, 273] width 20 height 18
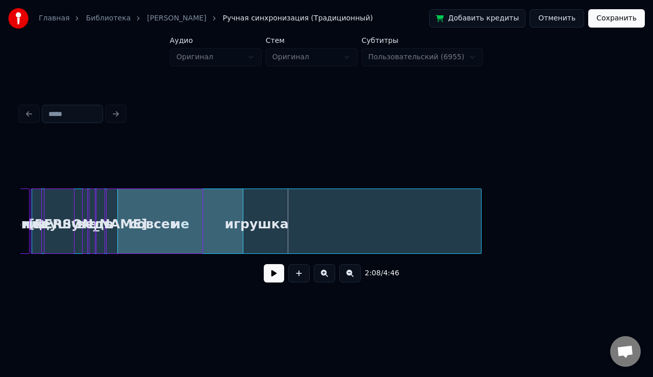
click at [242, 236] on div at bounding box center [241, 221] width 3 height 64
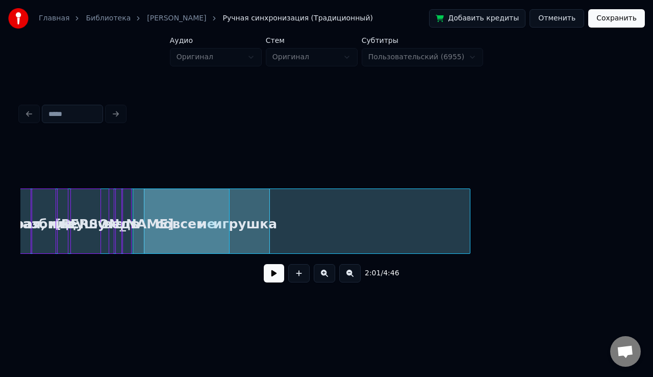
scroll to position [0, 2981]
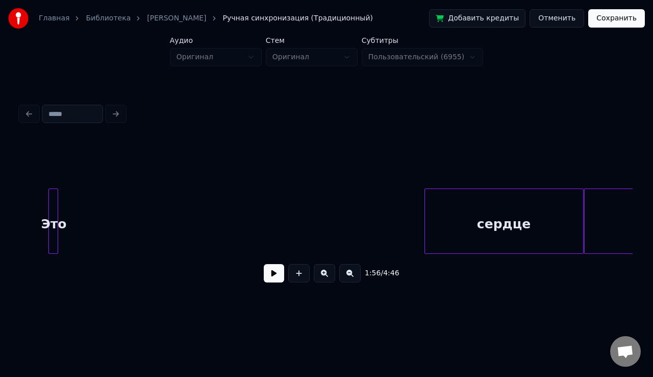
scroll to position [0, 3477]
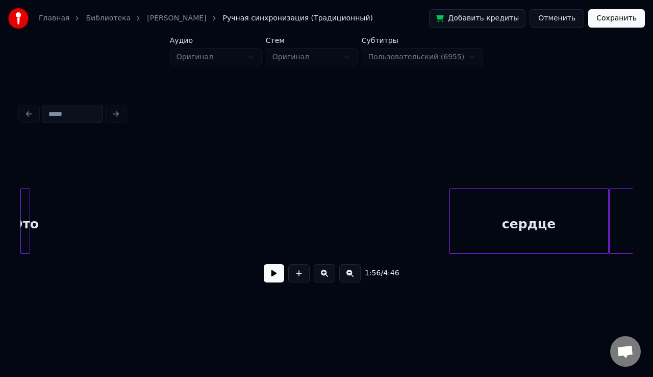
click at [0, 215] on div "Главная Библиотека Krasivo • Valeri Meladze Ручная синхронизация (Традиционный)…" at bounding box center [326, 154] width 653 height 309
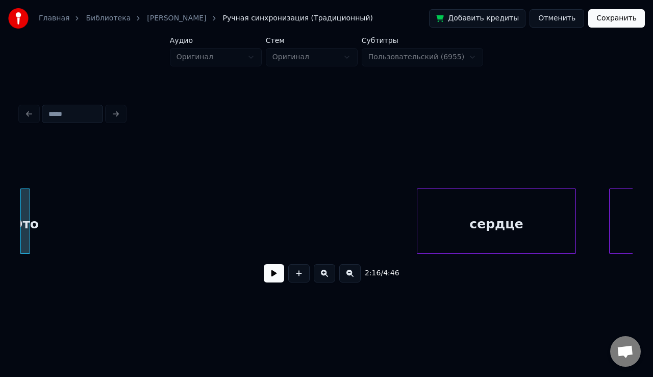
scroll to position [0, 3395]
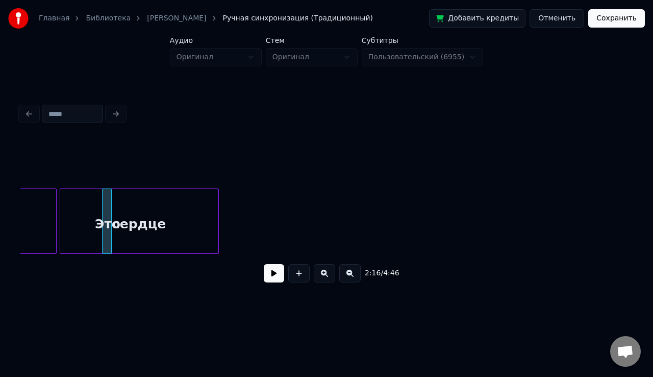
click at [38, 180] on div "2:16 / 4:46" at bounding box center [326, 214] width 613 height 155
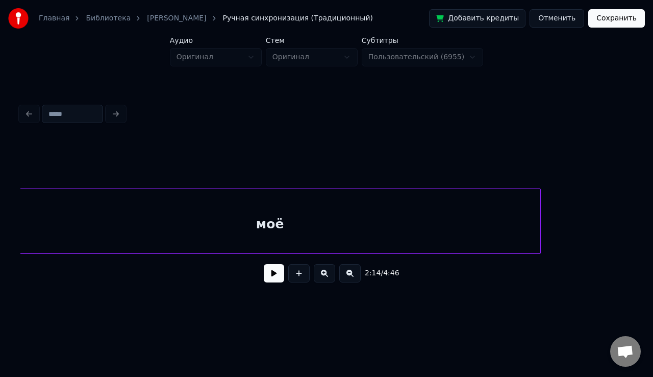
scroll to position [0, 3620]
click at [0, 214] on div "Главная Библиотека Krasivo • Valeri Meladze Ручная синхронизация (Традиционный)…" at bounding box center [326, 154] width 653 height 309
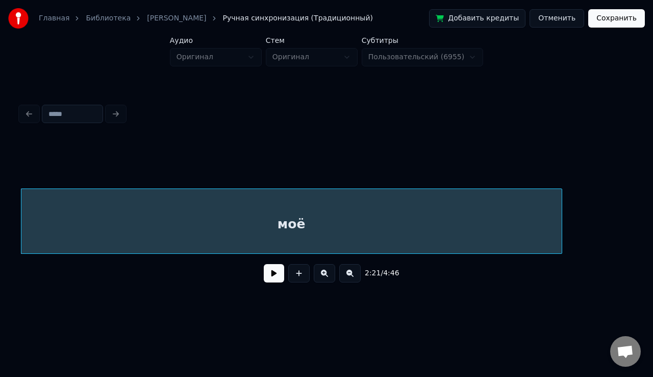
click at [351, 278] on button at bounding box center [349, 273] width 21 height 18
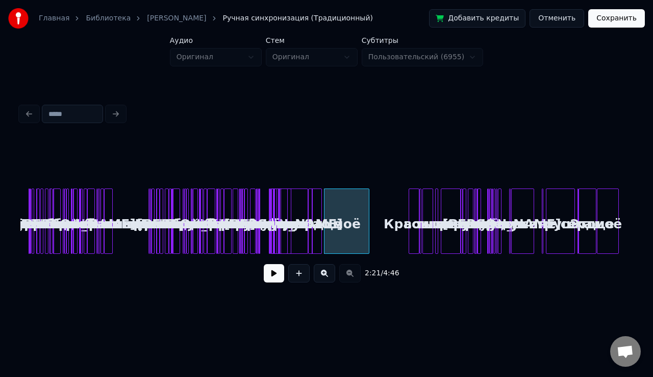
click at [324, 275] on button at bounding box center [324, 273] width 21 height 18
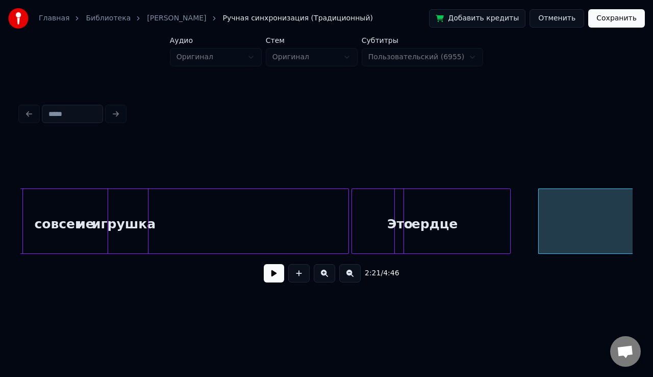
scroll to position [0, 3098]
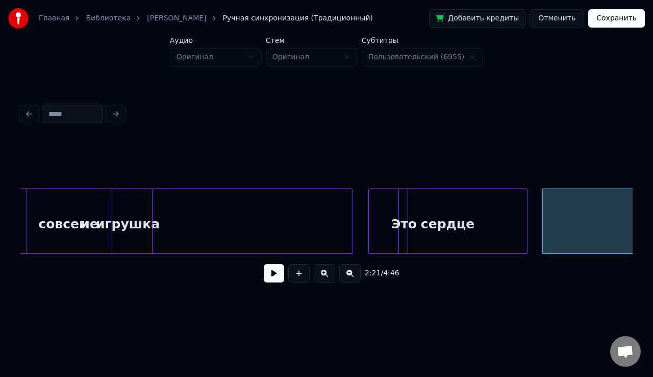
click at [405, 188] on div "сердце" at bounding box center [448, 220] width 159 height 65
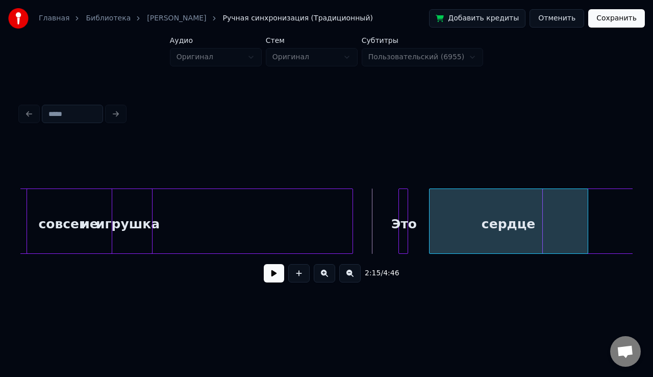
click at [458, 222] on div "сердце" at bounding box center [509, 223] width 158 height 69
click at [232, 182] on div "2:17 / 4:46" at bounding box center [326, 214] width 613 height 155
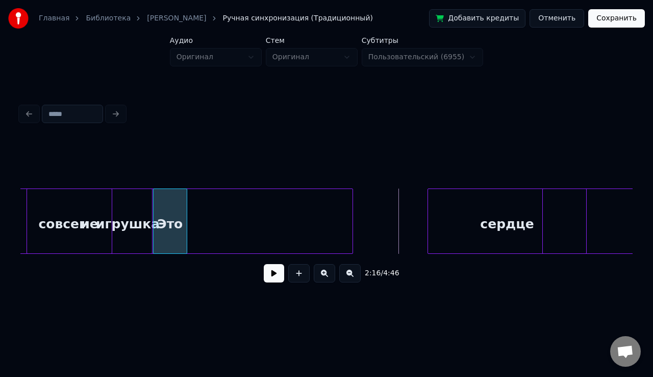
click at [165, 203] on div "Это" at bounding box center [171, 223] width 34 height 69
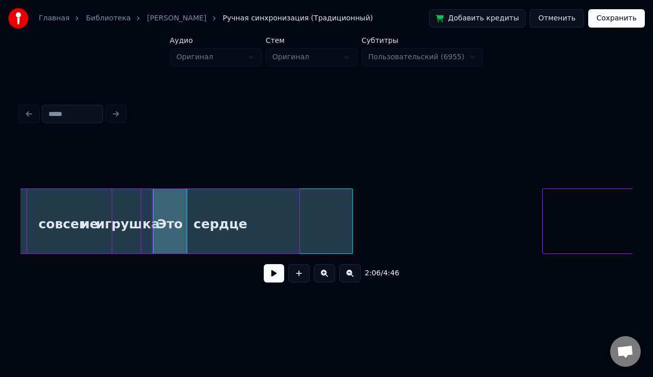
click at [194, 195] on div "сердце" at bounding box center [220, 223] width 158 height 69
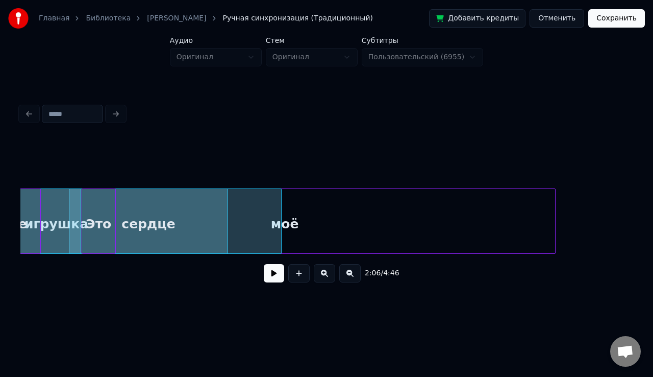
scroll to position [0, 3163]
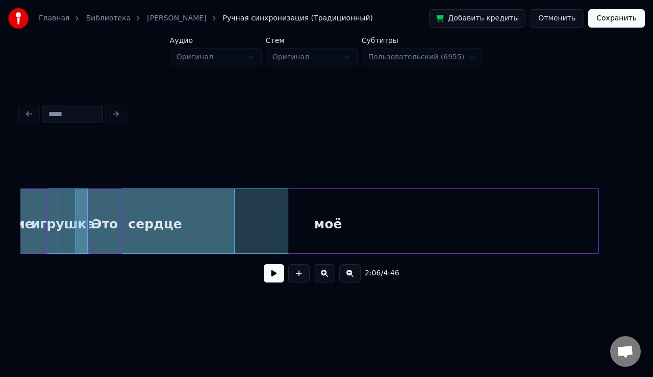
click at [143, 212] on div "моё игрушка сердце Это не совсем" at bounding box center [507, 220] width 7301 height 65
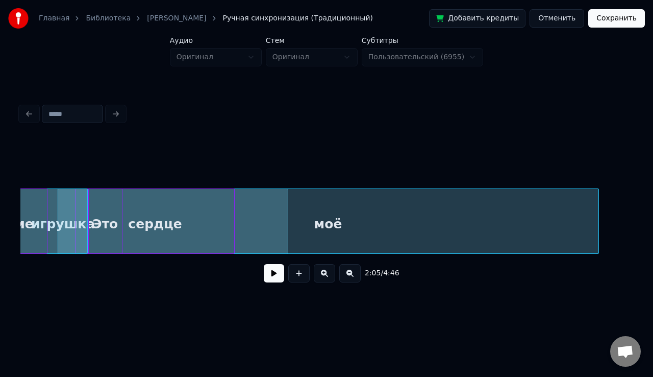
click at [270, 278] on button at bounding box center [274, 273] width 20 height 18
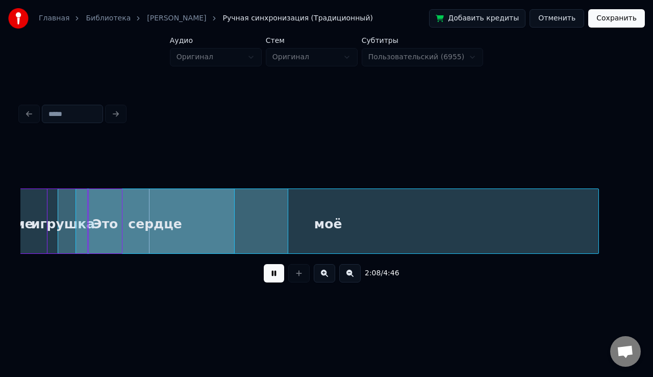
click at [270, 278] on button at bounding box center [274, 273] width 20 height 18
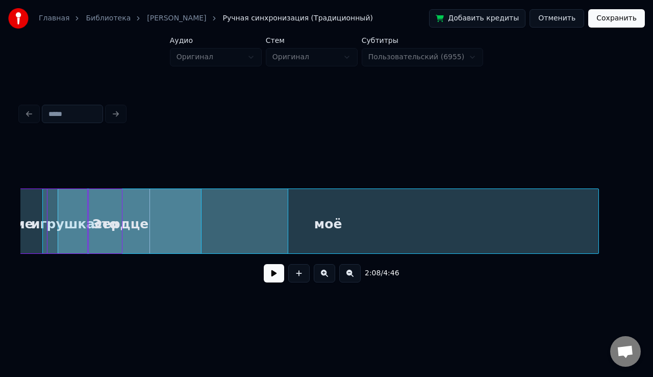
click at [180, 237] on div "сердце" at bounding box center [122, 223] width 158 height 69
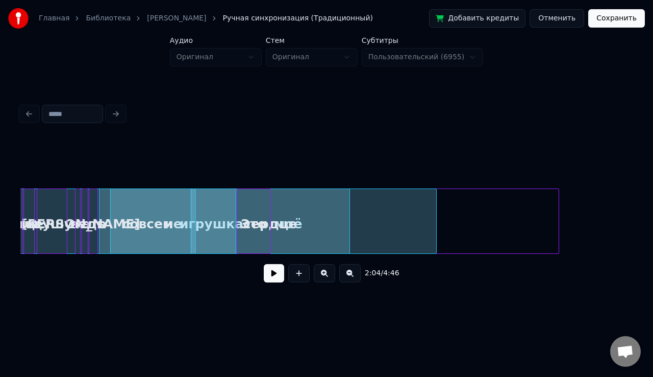
scroll to position [0, 3012]
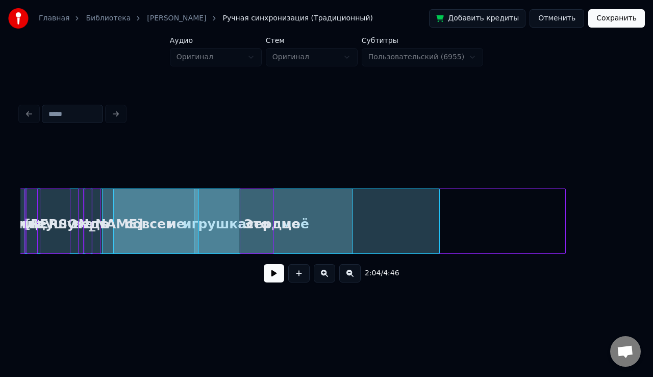
click at [177, 236] on div "моё игрушка сердце Это не совсем это ведь А душу мне разбила" at bounding box center [659, 220] width 7301 height 65
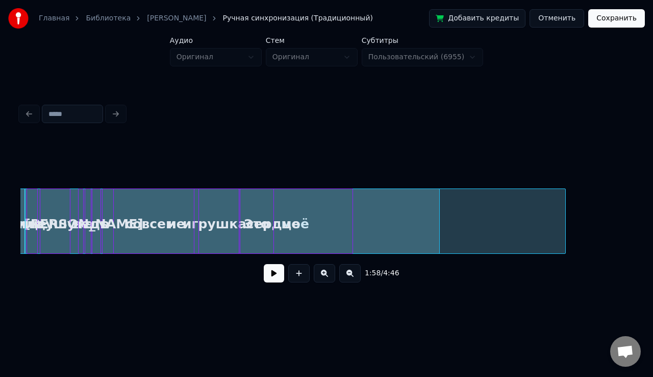
click at [46, 201] on div "душу" at bounding box center [55, 223] width 30 height 69
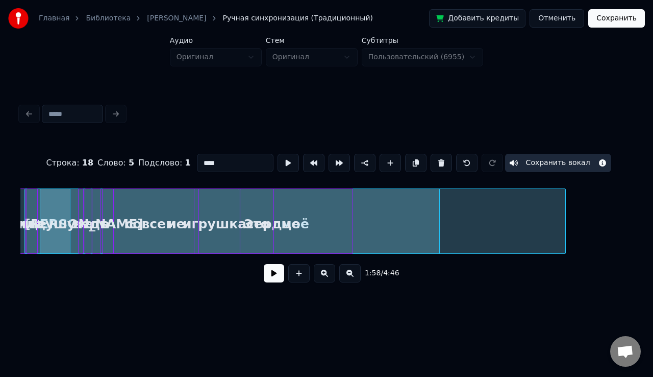
click at [277, 280] on button at bounding box center [274, 273] width 20 height 18
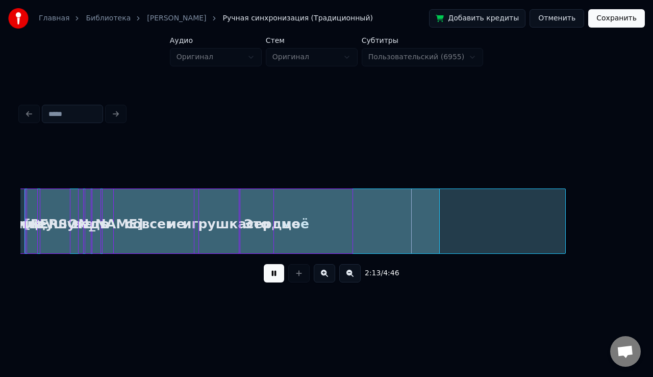
click at [350, 275] on button at bounding box center [349, 273] width 21 height 18
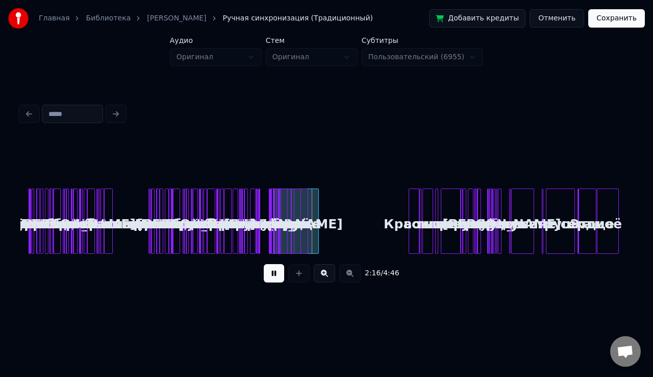
click at [268, 272] on button at bounding box center [274, 273] width 20 height 18
click at [302, 272] on button at bounding box center [298, 273] width 21 height 18
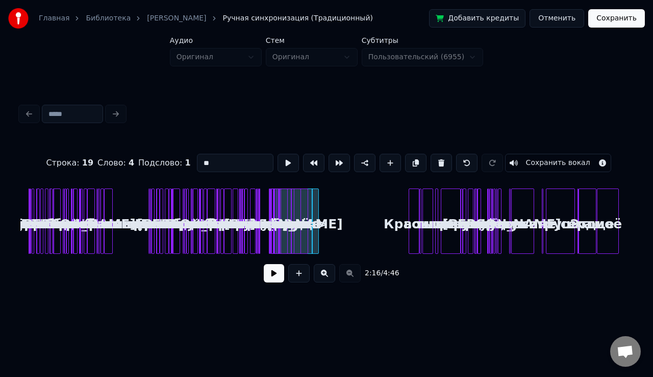
click at [302, 272] on button at bounding box center [298, 273] width 21 height 18
click at [328, 274] on button at bounding box center [324, 273] width 21 height 18
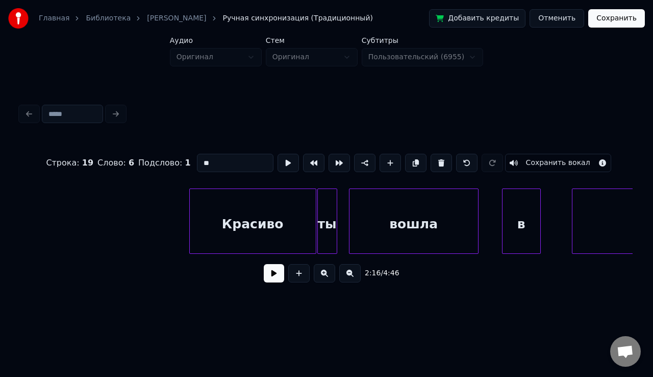
scroll to position [0, 4460]
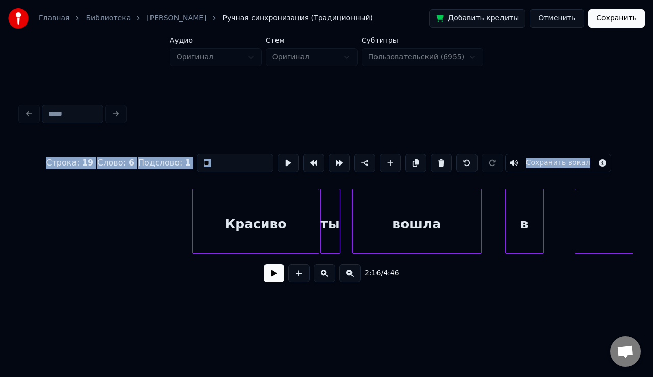
drag, startPoint x: 187, startPoint y: 183, endPoint x: 308, endPoint y: 192, distance: 121.8
click at [308, 192] on div "Строка : 19 Слово : 6 Подслово : 1 ** Сохранить вокал 2:16 / 4:46" at bounding box center [326, 214] width 613 height 155
click at [279, 197] on div "Красиво" at bounding box center [253, 223] width 126 height 69
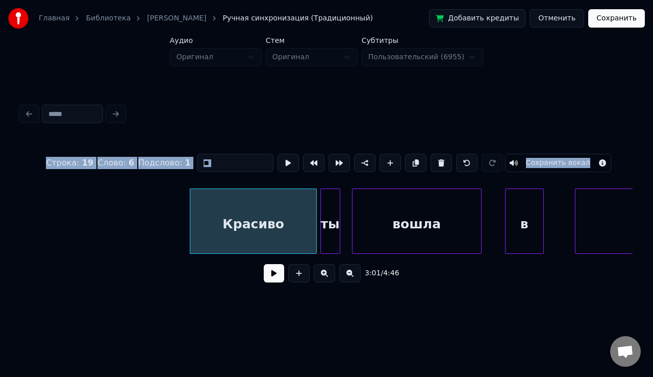
click at [327, 196] on div "ты" at bounding box center [330, 223] width 19 height 69
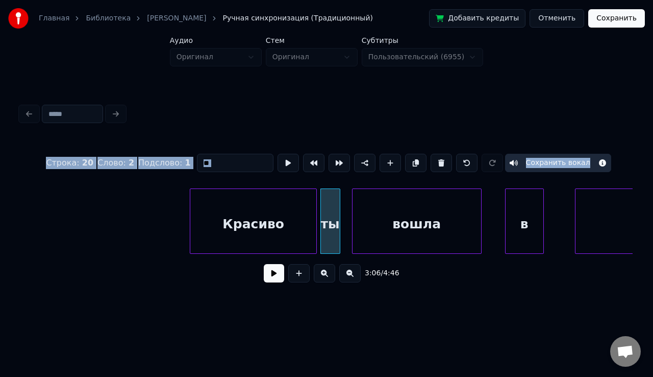
click at [287, 198] on div "Красиво" at bounding box center [253, 223] width 126 height 69
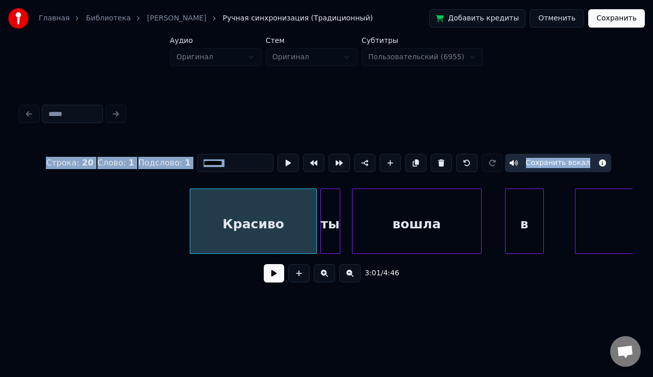
click at [327, 205] on div "ты" at bounding box center [330, 223] width 19 height 69
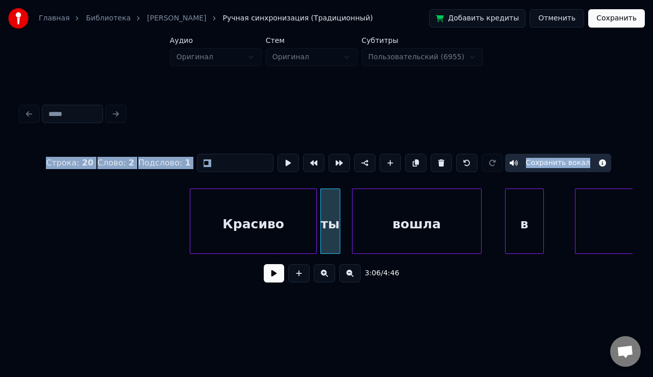
click at [284, 219] on div "Красиво" at bounding box center [253, 223] width 126 height 69
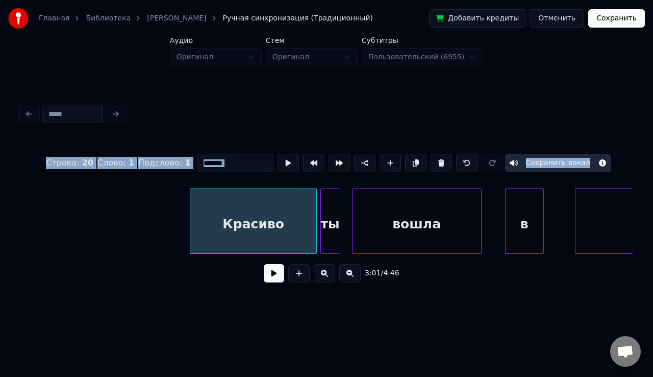
click at [417, 216] on div "вошла" at bounding box center [417, 223] width 129 height 69
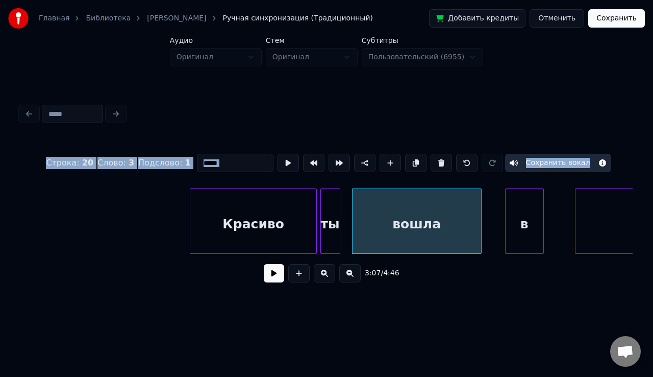
click at [333, 213] on div "ты" at bounding box center [330, 223] width 19 height 69
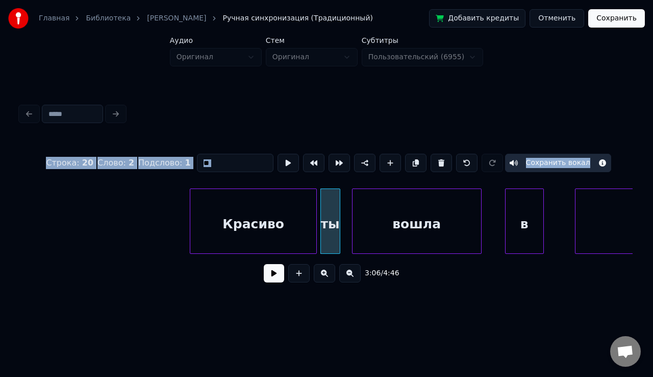
click at [298, 215] on div "Красиво" at bounding box center [253, 223] width 126 height 69
type input "*******"
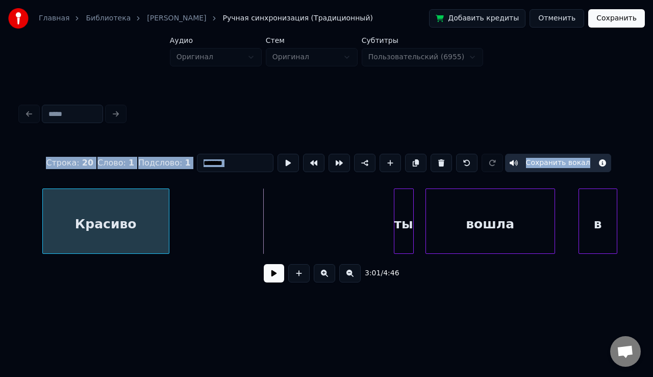
scroll to position [0, 4379]
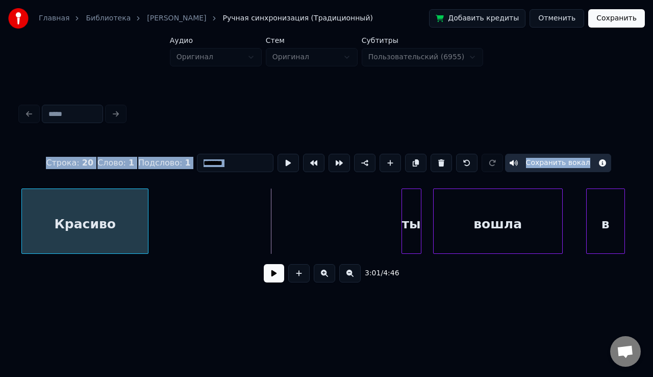
click at [55, 210] on div "Красиво" at bounding box center [85, 223] width 126 height 69
click at [169, 200] on div "ты" at bounding box center [172, 223] width 19 height 69
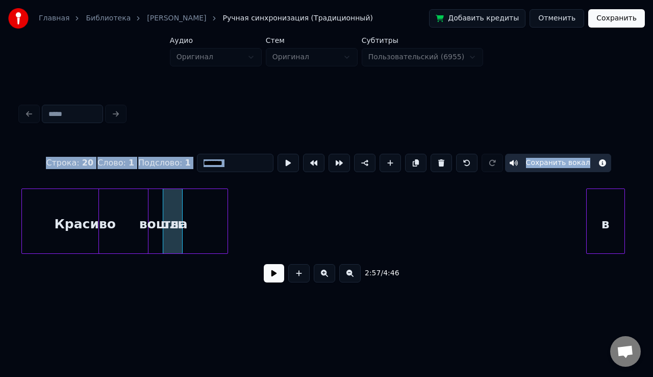
click at [186, 228] on div "вошла" at bounding box center [163, 223] width 129 height 69
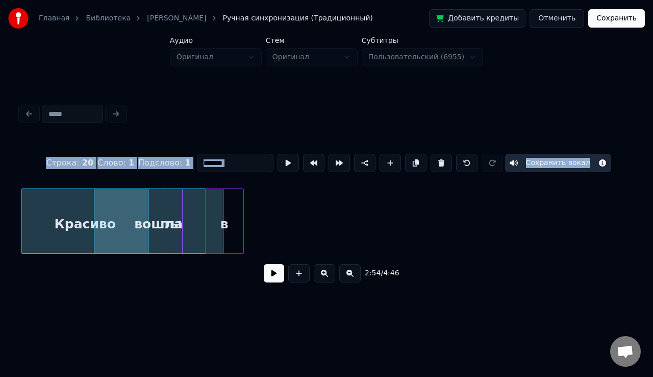
click at [231, 210] on div "в" at bounding box center [225, 223] width 38 height 69
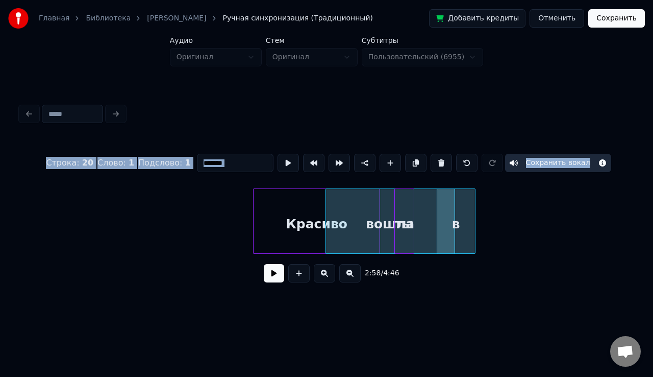
scroll to position [0, 4147]
drag, startPoint x: 242, startPoint y: 183, endPoint x: 330, endPoint y: 187, distance: 87.9
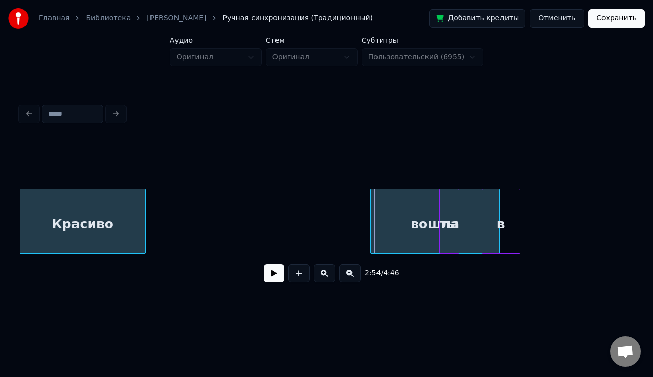
scroll to position [0, 4077]
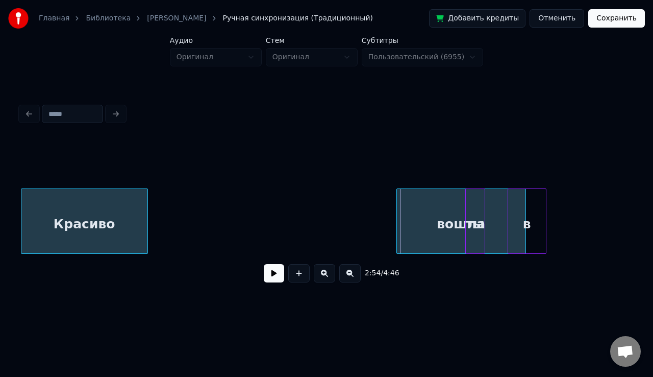
click at [0, 207] on div "Главная Библиотека Krasivo • Valeri Meladze Ручная синхронизация (Традиционный)…" at bounding box center [326, 154] width 653 height 309
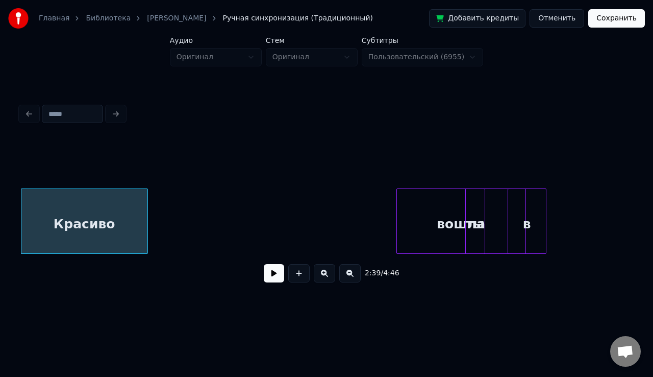
click at [351, 282] on button at bounding box center [349, 273] width 21 height 18
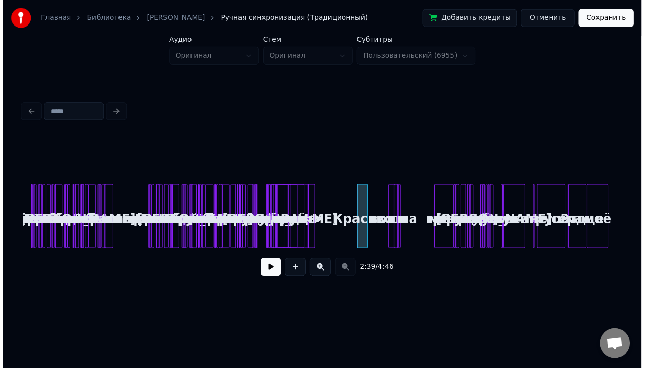
scroll to position [0, 0]
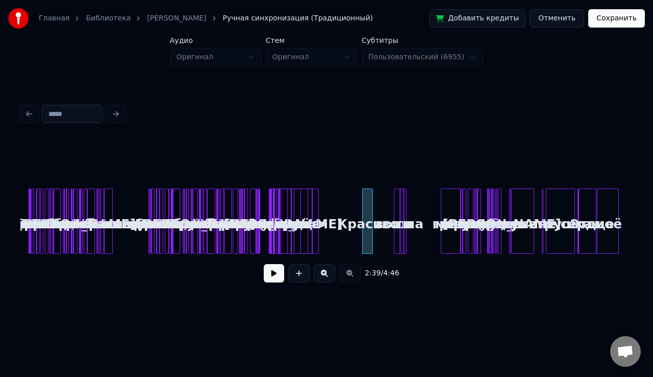
click at [363, 232] on div "Красиво" at bounding box center [368, 223] width 10 height 69
click at [320, 232] on div "Красиво вошла ты в В первый день весны На краешке земли Нечаянно мы встретились…" at bounding box center [326, 220] width 613 height 65
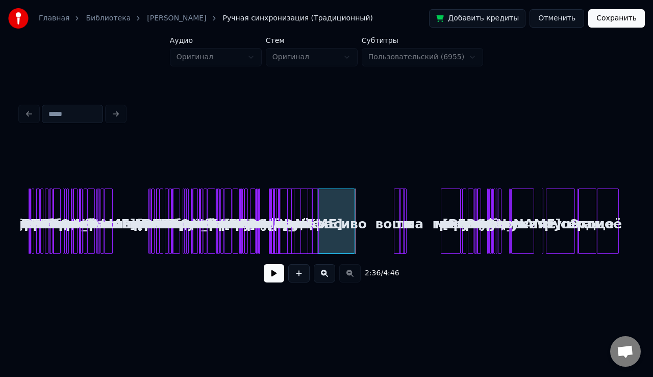
click at [318, 216] on div "Красиво вошла ты в В первый день весны На краешке земли Нечаянно мы встретились…" at bounding box center [326, 220] width 613 height 65
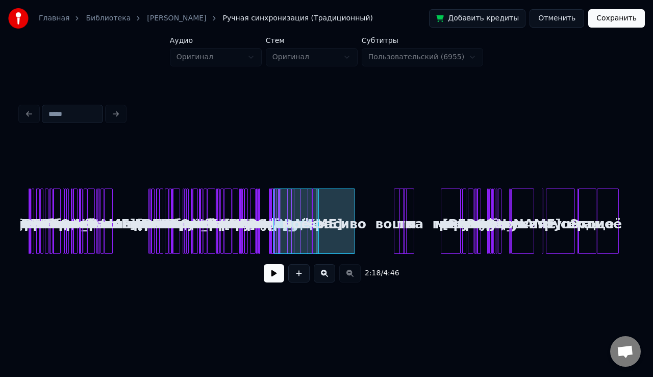
click at [401, 218] on div "ты" at bounding box center [407, 220] width 15 height 65
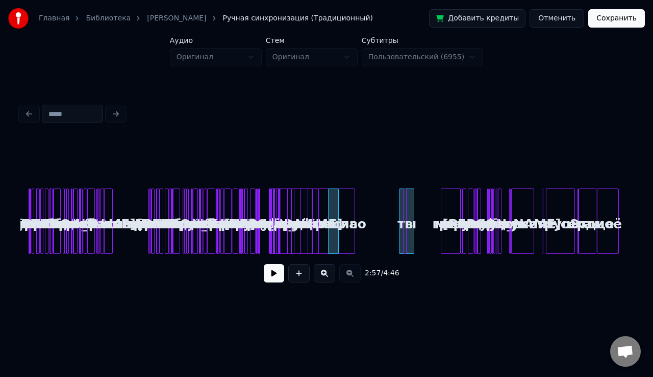
click at [332, 215] on div "вошла" at bounding box center [334, 223] width 10 height 69
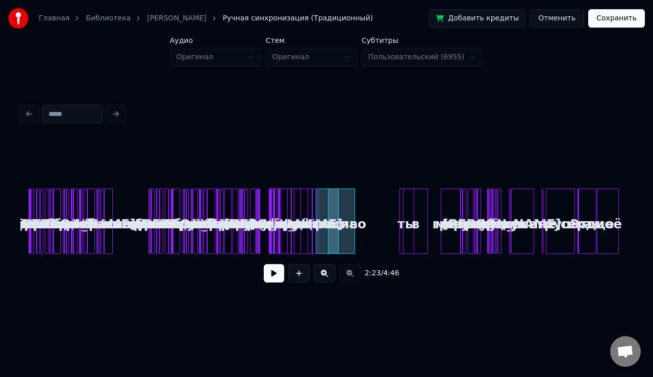
click at [394, 216] on div "Красиво вошла ты в В первый день весны На краешке земли Нечаянно мы встретились…" at bounding box center [326, 220] width 613 height 65
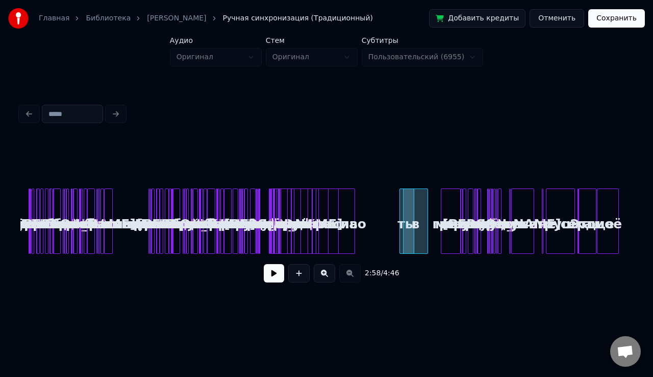
click at [621, 20] on button "Сохранить" at bounding box center [617, 18] width 57 height 18
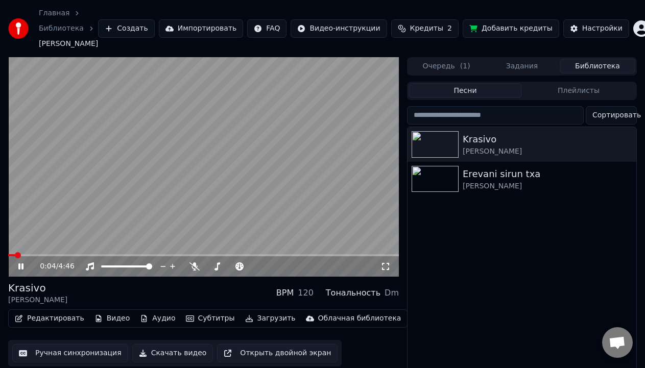
click at [168, 253] on video at bounding box center [203, 166] width 391 height 219
click at [184, 255] on span at bounding box center [203, 255] width 391 height 2
click at [20, 264] on icon at bounding box center [21, 266] width 6 height 7
click at [165, 255] on span at bounding box center [86, 255] width 157 height 2
click at [140, 255] on span at bounding box center [74, 255] width 132 height 2
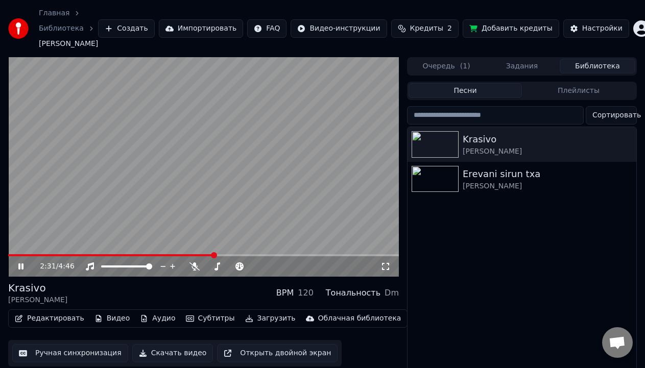
click at [214, 255] on span at bounding box center [203, 255] width 391 height 2
click at [245, 254] on video at bounding box center [203, 166] width 391 height 219
click at [252, 254] on video at bounding box center [203, 166] width 391 height 219
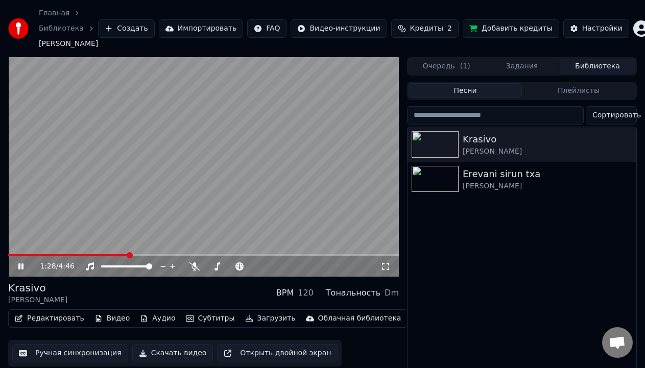
click at [18, 266] on icon at bounding box center [27, 266] width 23 height 8
